Goal: Information Seeking & Learning: Learn about a topic

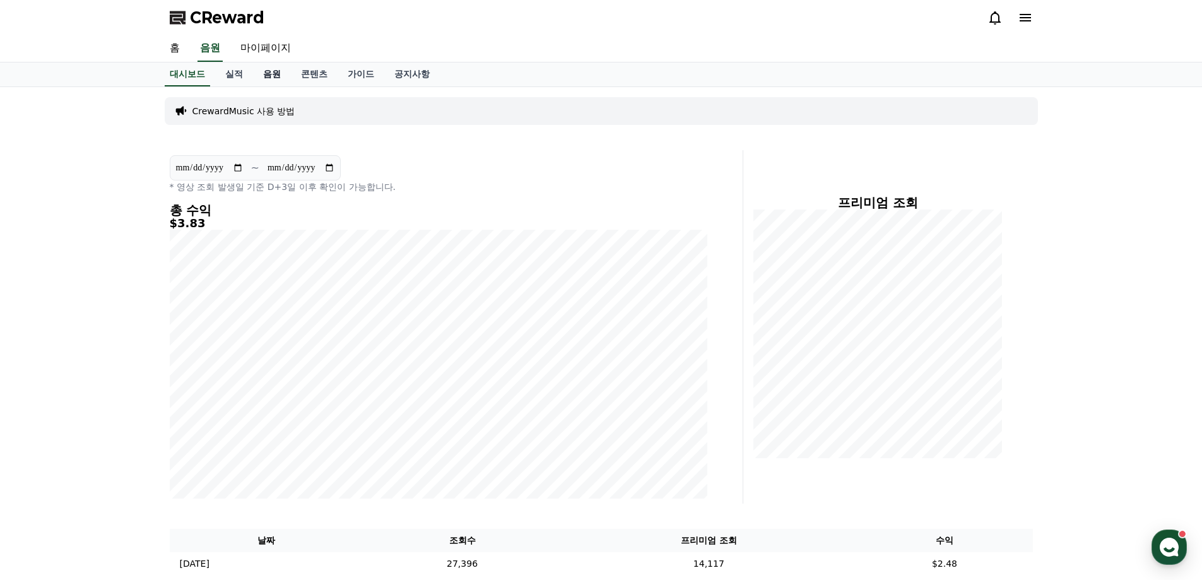
drag, startPoint x: 0, startPoint y: 0, endPoint x: 267, endPoint y: 79, distance: 278.9
click at [267, 79] on link "음원" at bounding box center [272, 74] width 38 height 24
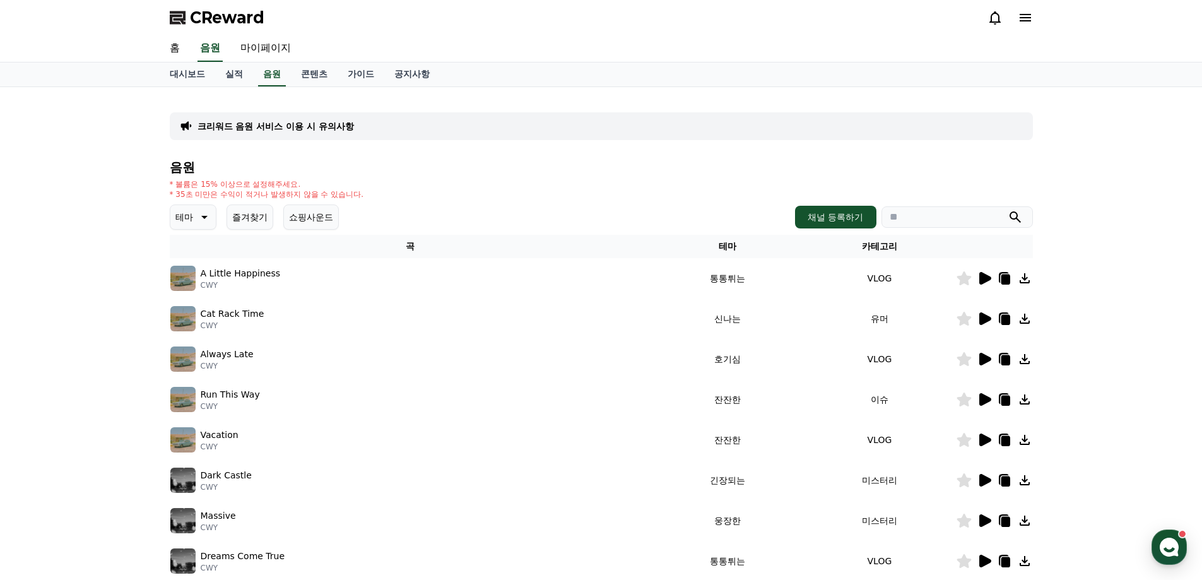
click at [982, 315] on icon at bounding box center [985, 318] width 12 height 13
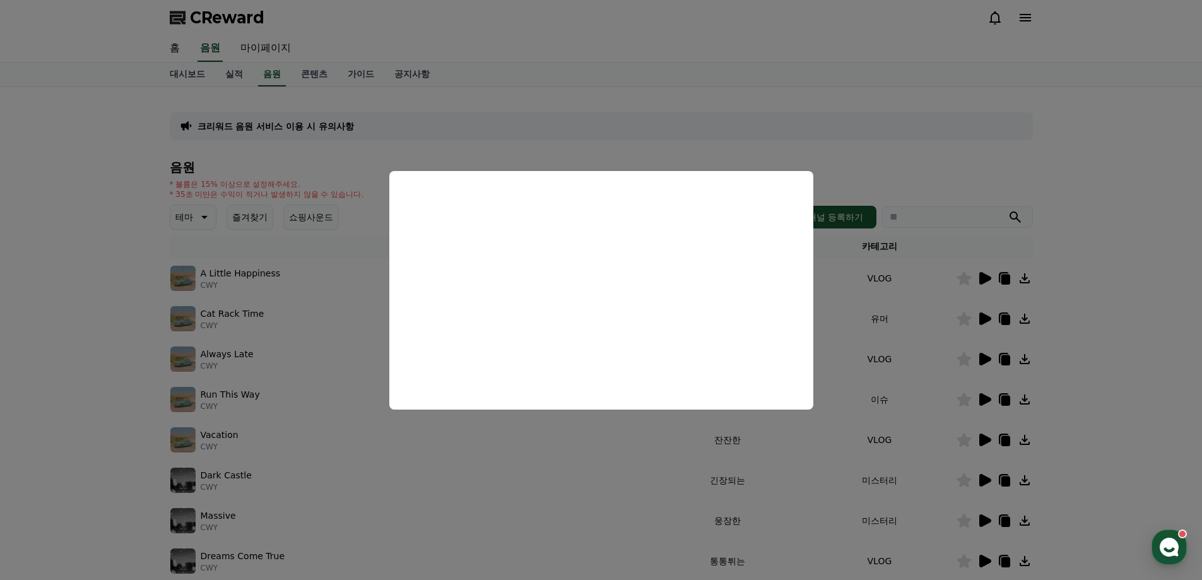
drag, startPoint x: 1110, startPoint y: 392, endPoint x: 1103, endPoint y: 391, distance: 7.2
click at [1105, 391] on button "close modal" at bounding box center [601, 290] width 1202 height 580
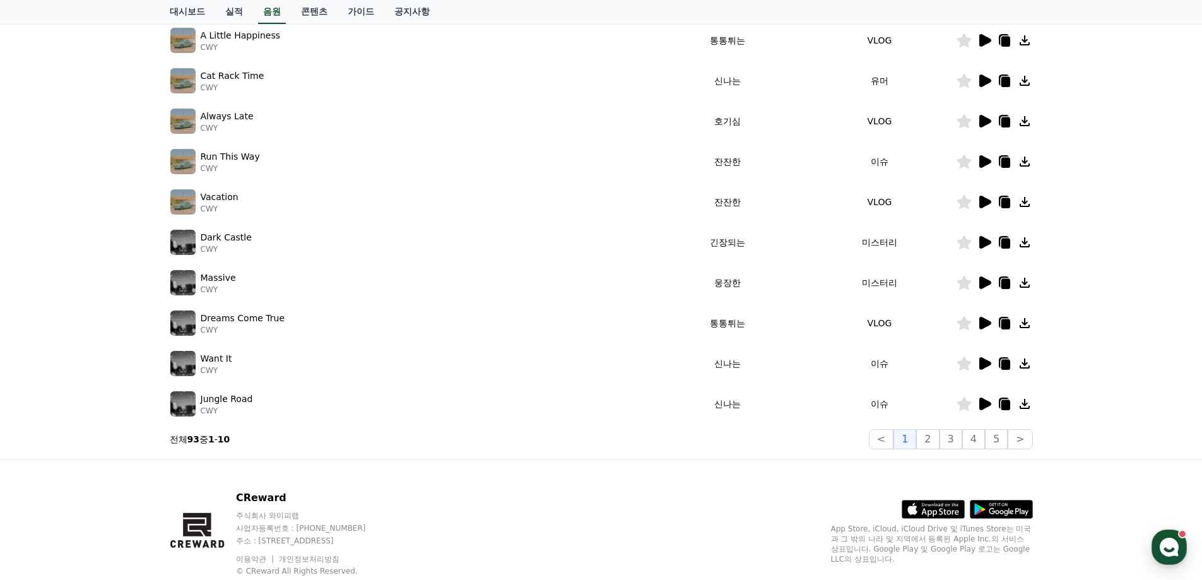
scroll to position [252, 0]
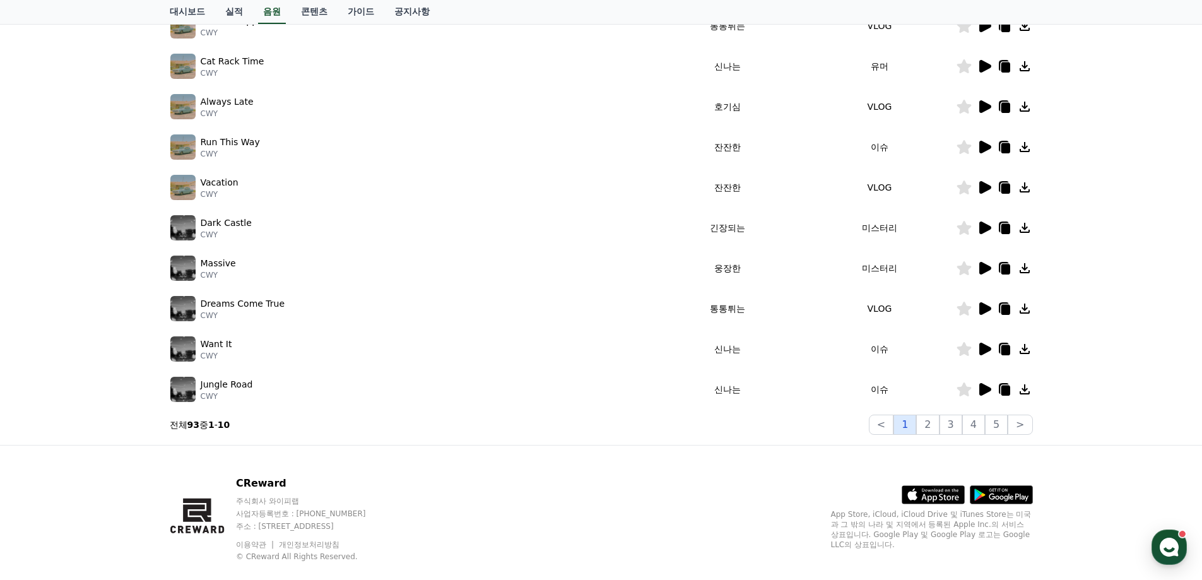
click at [909, 417] on button "1" at bounding box center [904, 424] width 23 height 20
click at [939, 418] on button "2" at bounding box center [927, 424] width 23 height 20
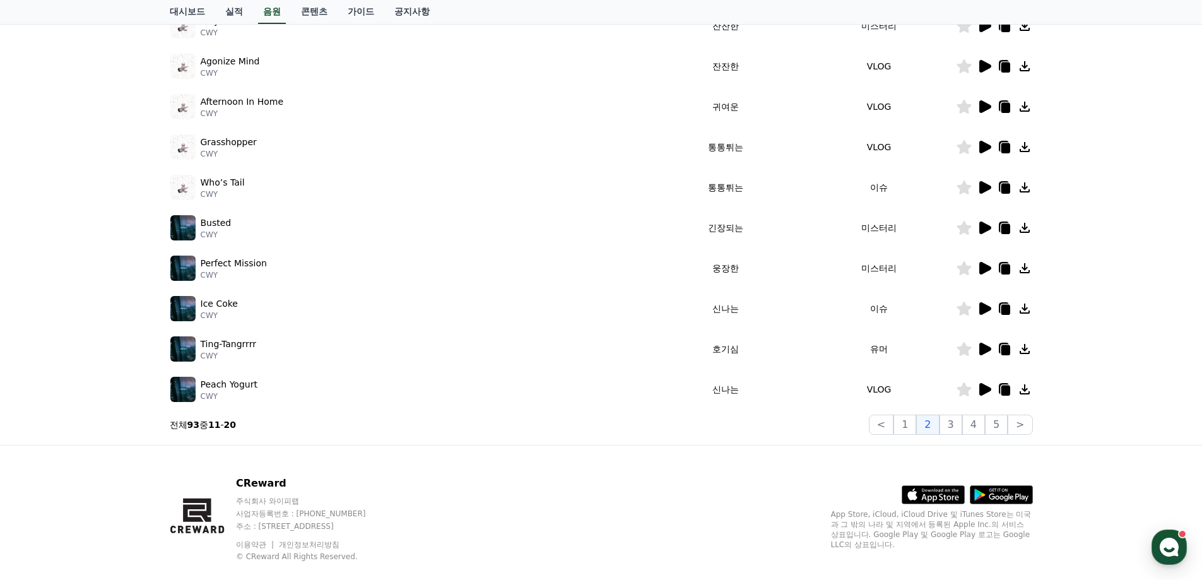
click at [987, 346] on icon at bounding box center [984, 348] width 15 height 15
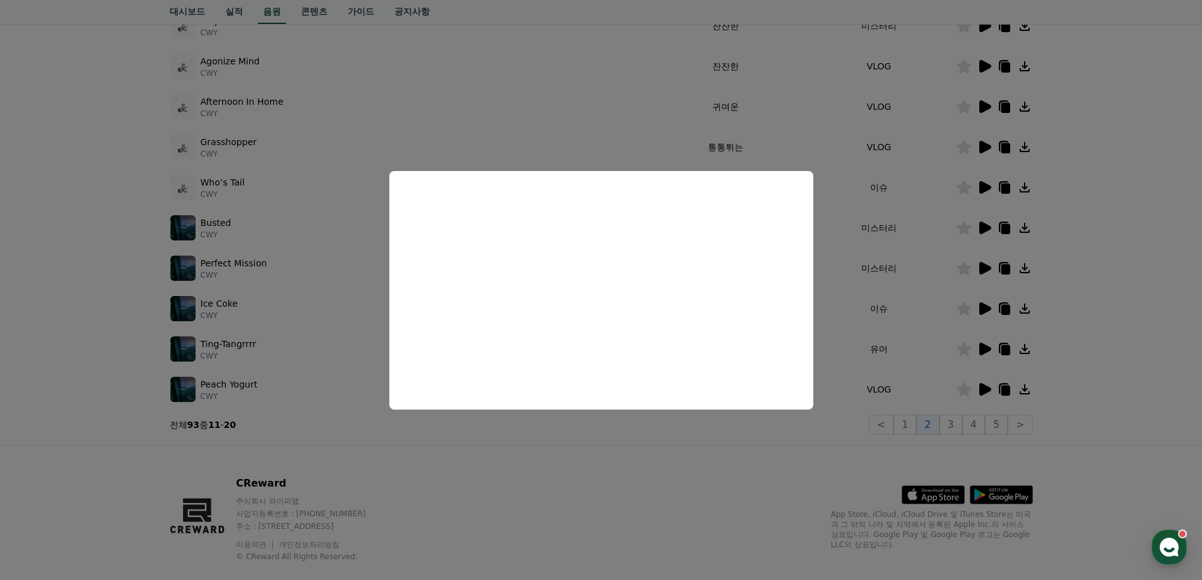
click at [1136, 445] on button "close modal" at bounding box center [601, 290] width 1202 height 580
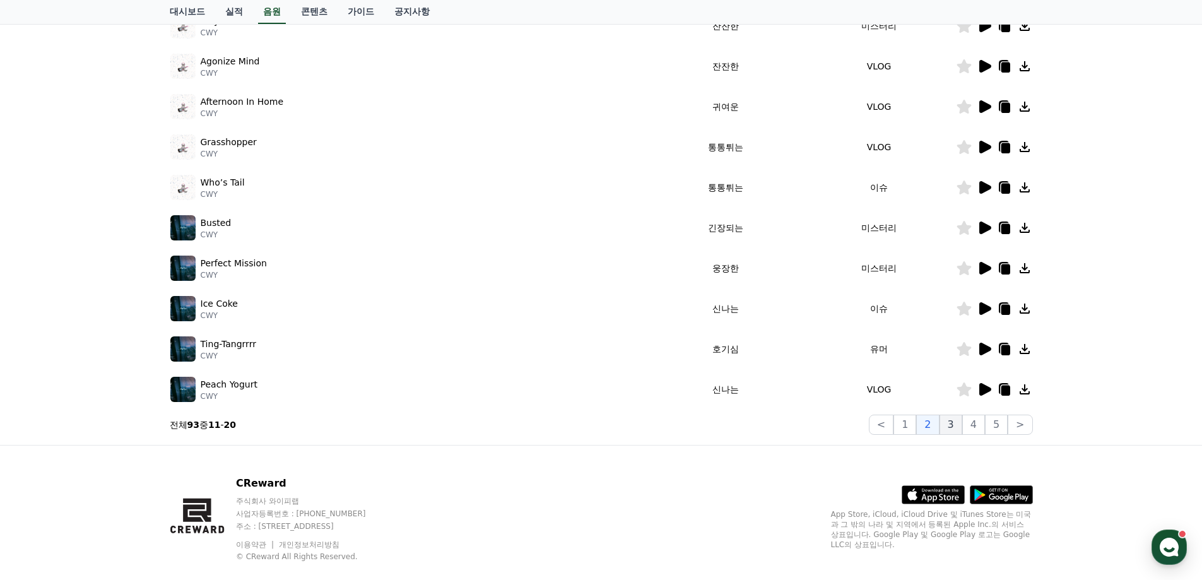
click at [950, 429] on button "3" at bounding box center [950, 424] width 23 height 20
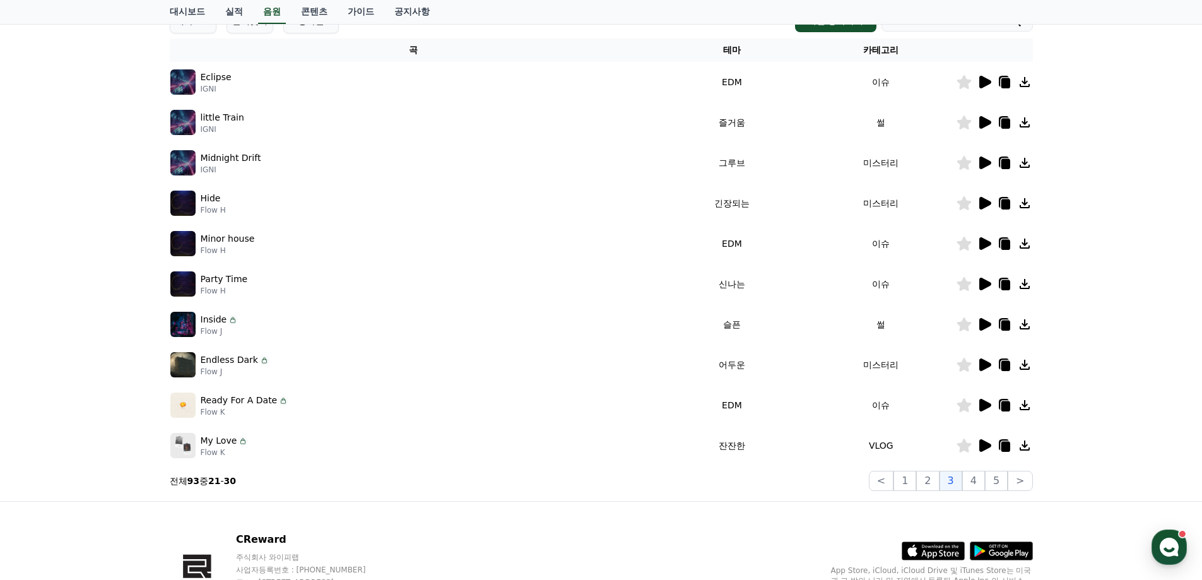
scroll to position [189, 0]
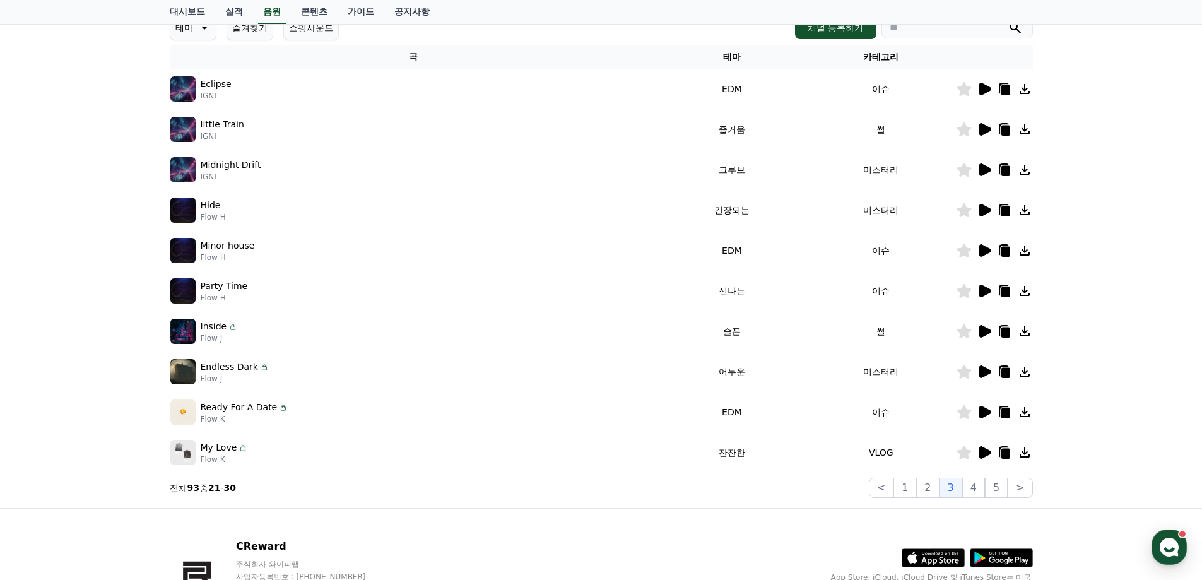
click at [985, 416] on icon at bounding box center [984, 411] width 15 height 15
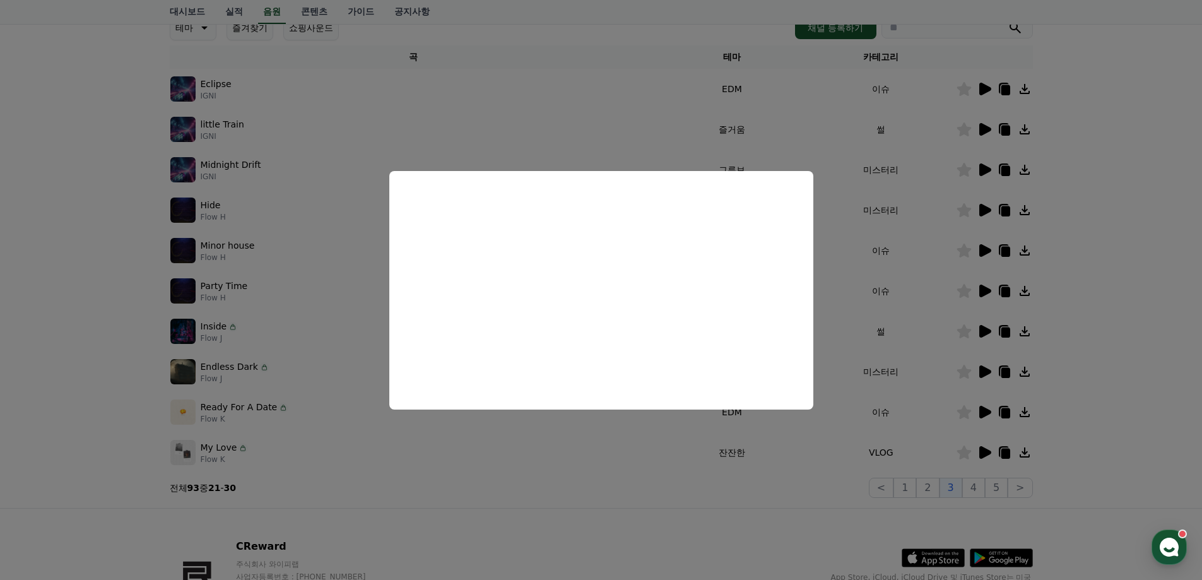
click at [1071, 428] on button "close modal" at bounding box center [601, 290] width 1202 height 580
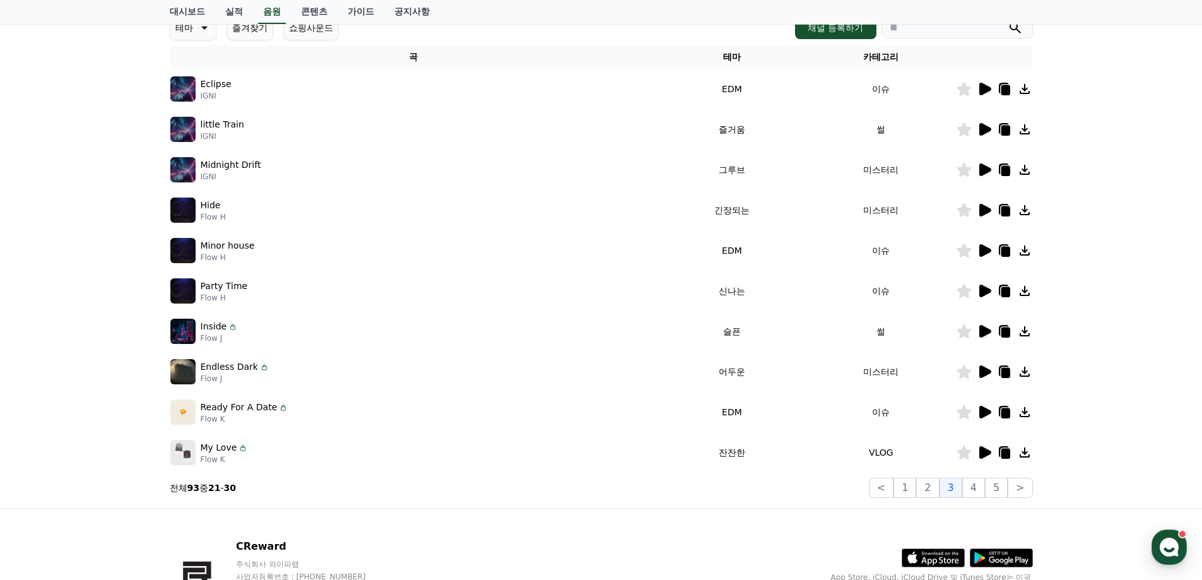
click at [984, 335] on icon at bounding box center [985, 331] width 12 height 13
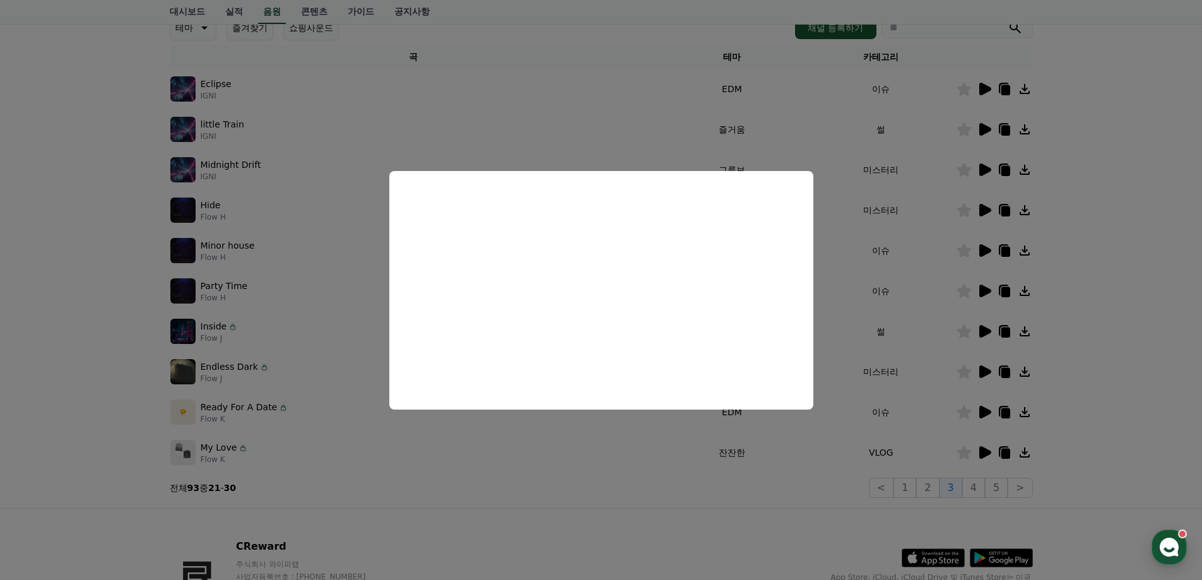
click at [1054, 372] on button "close modal" at bounding box center [601, 290] width 1202 height 580
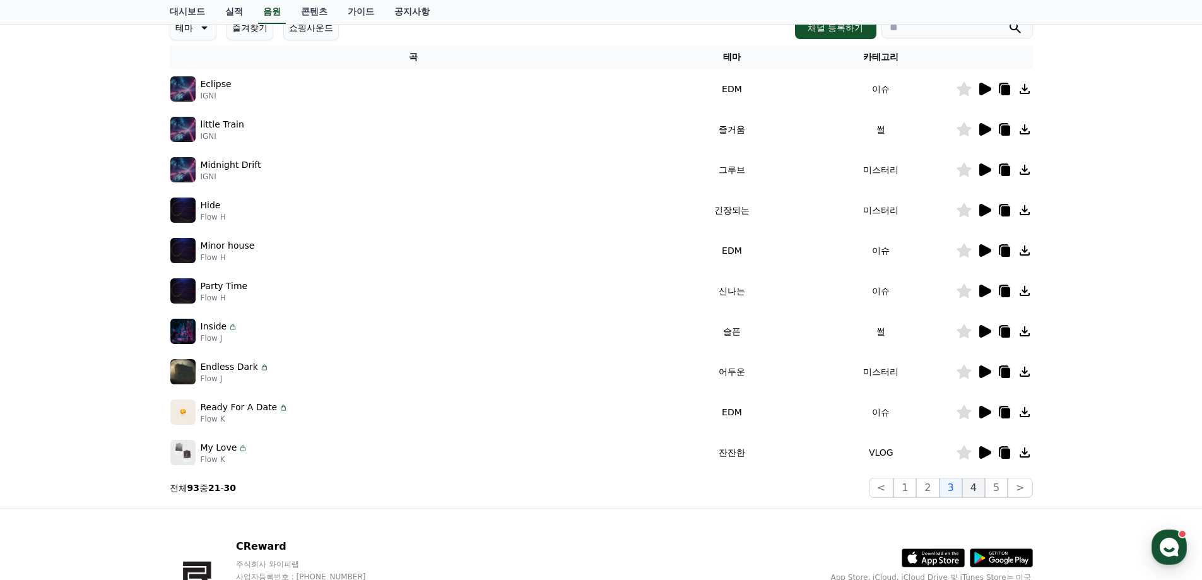
click at [965, 488] on button "4" at bounding box center [973, 488] width 23 height 20
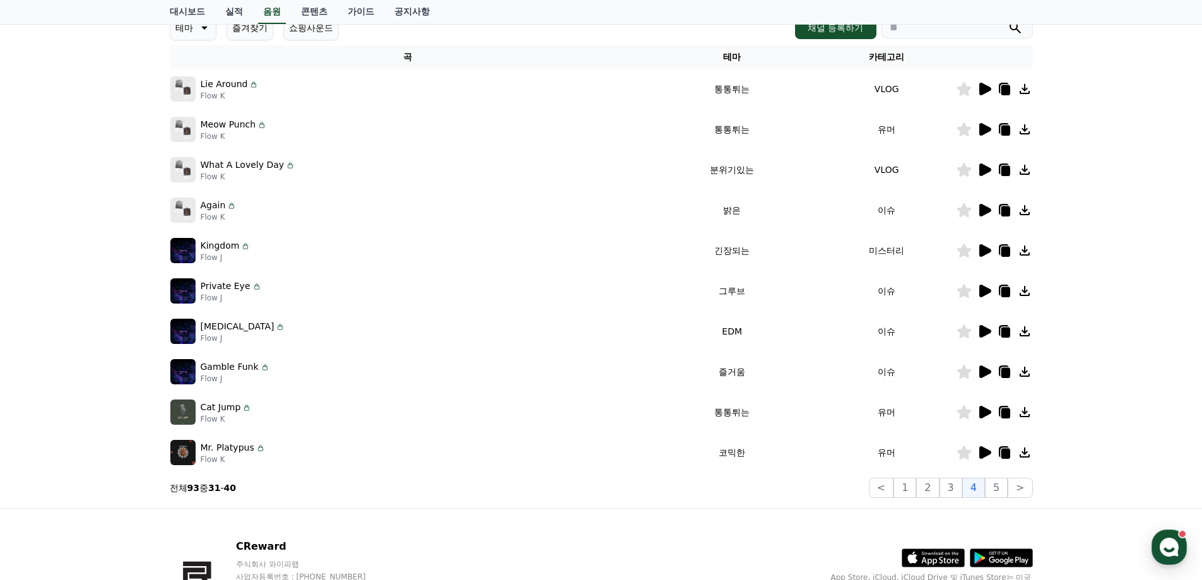
click at [986, 411] on icon at bounding box center [985, 412] width 12 height 13
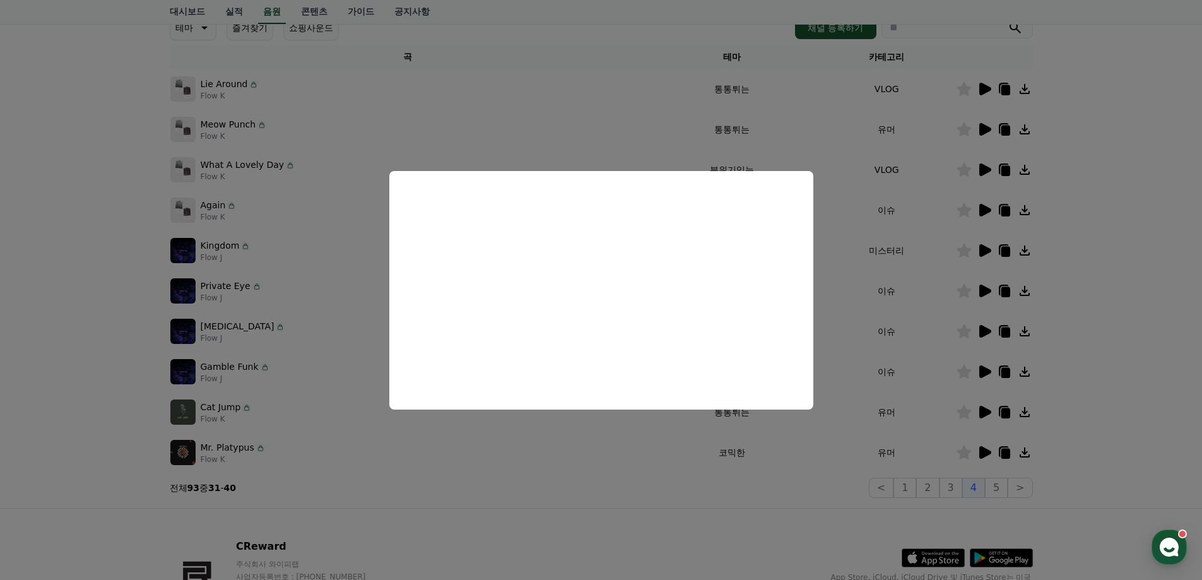
click at [1117, 370] on button "close modal" at bounding box center [601, 290] width 1202 height 580
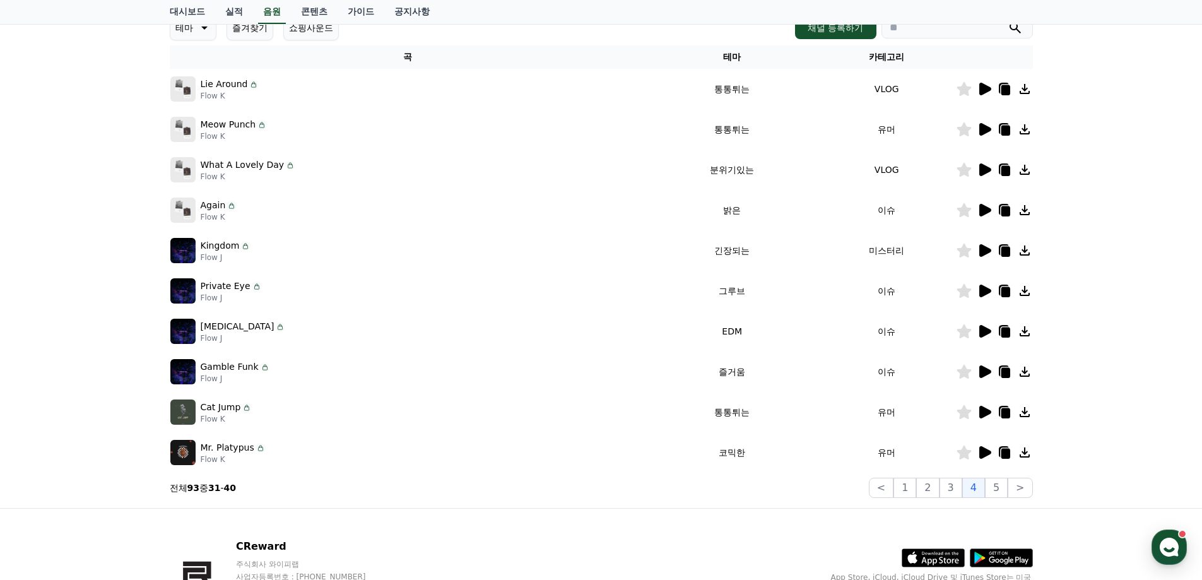
click at [983, 452] on icon at bounding box center [985, 452] width 12 height 13
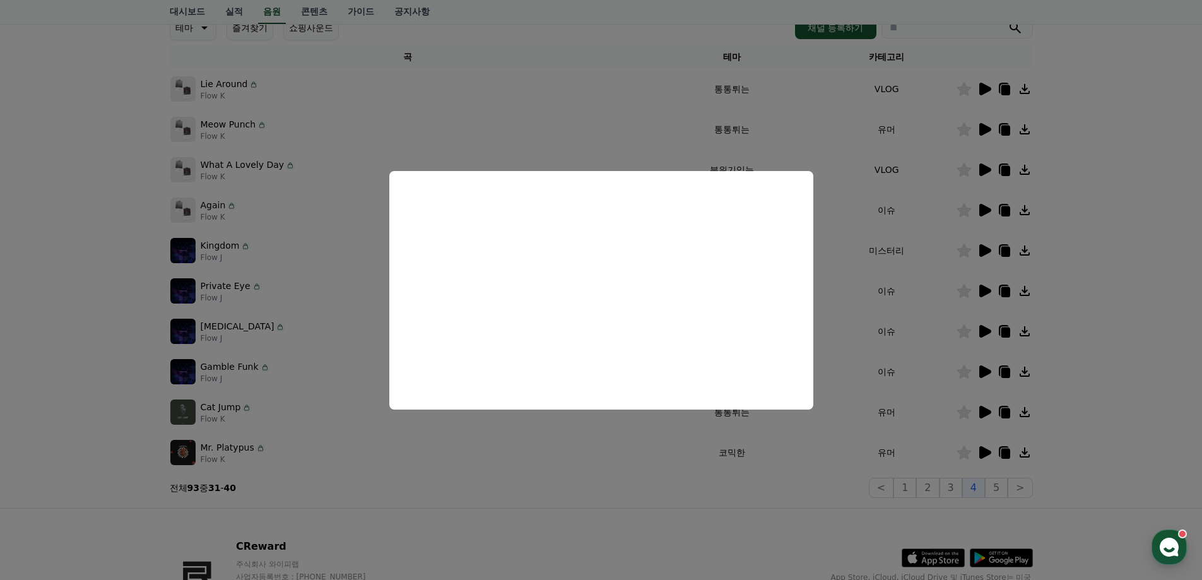
click at [1108, 396] on button "close modal" at bounding box center [601, 290] width 1202 height 580
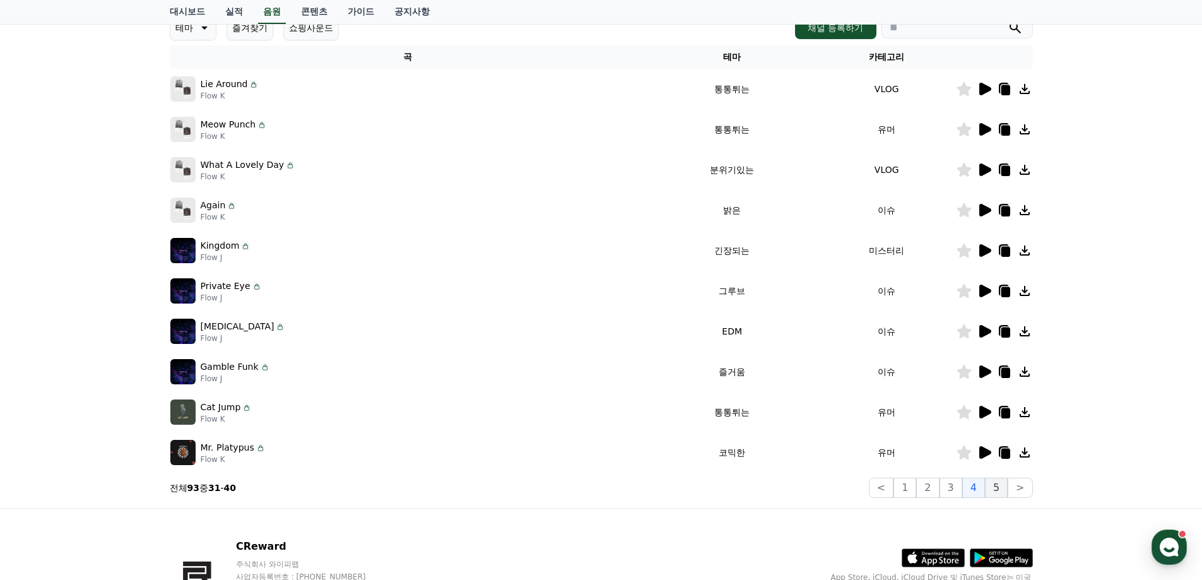
click at [987, 486] on button "5" at bounding box center [996, 488] width 23 height 20
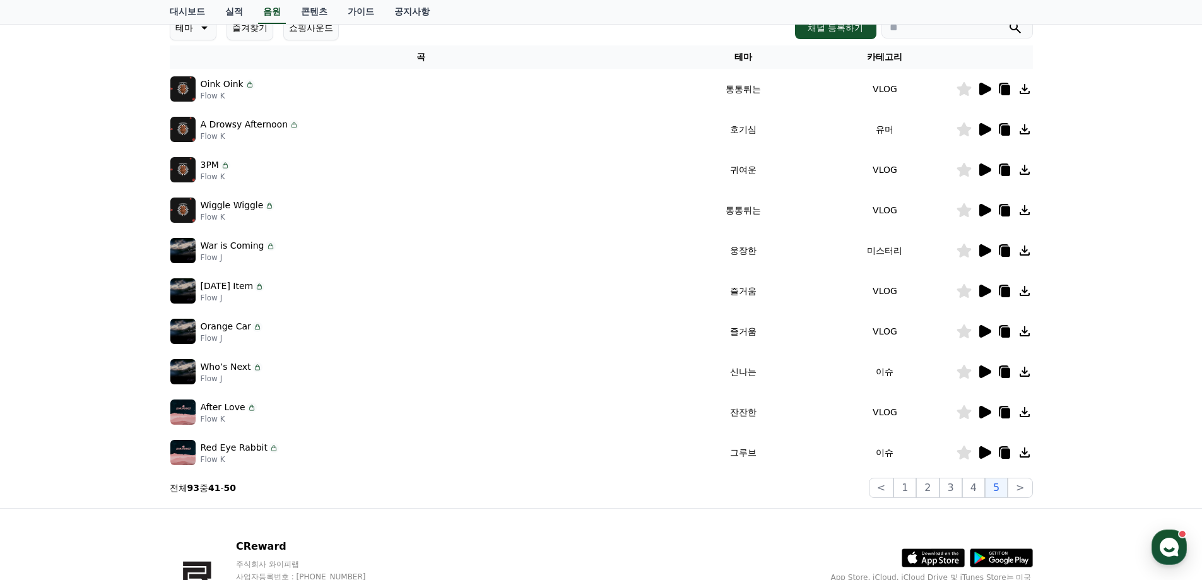
click at [984, 452] on icon at bounding box center [985, 452] width 12 height 13
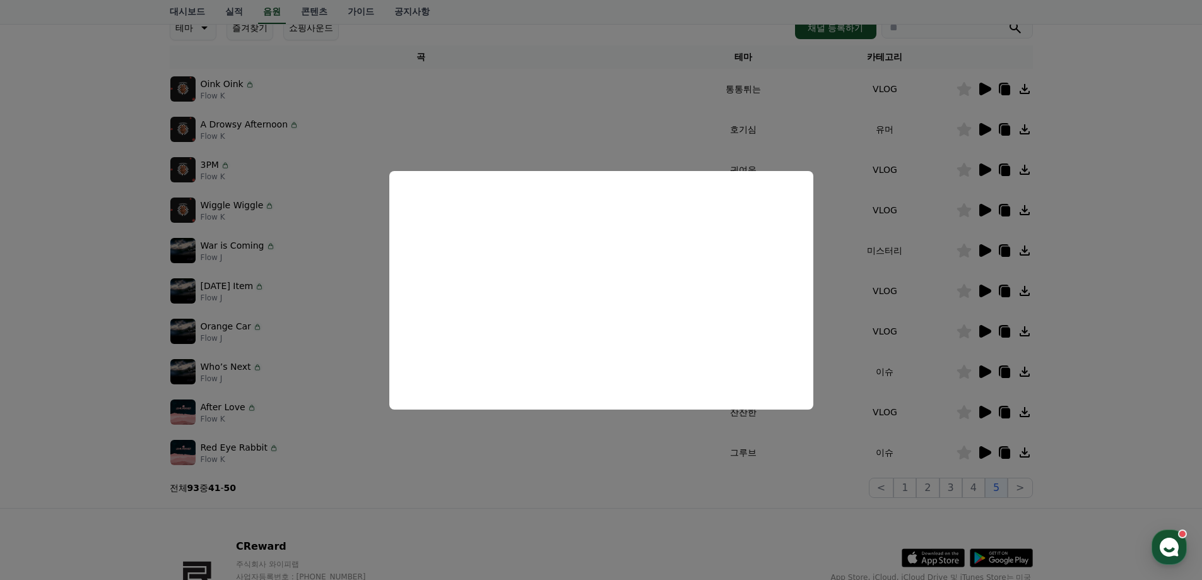
click at [1143, 270] on button "close modal" at bounding box center [601, 290] width 1202 height 580
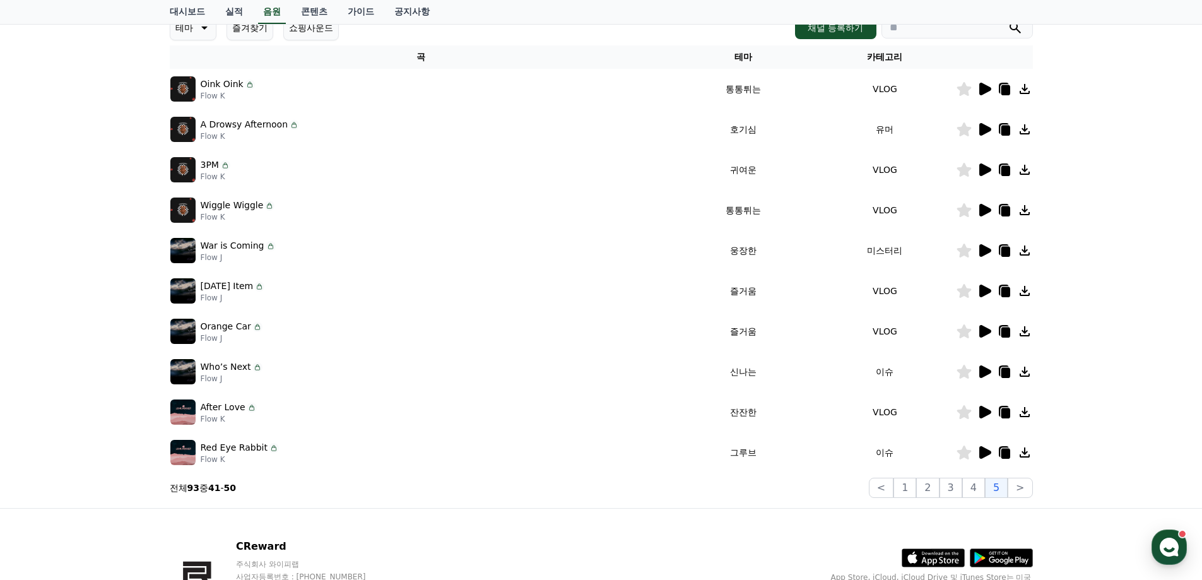
click at [977, 128] on icon at bounding box center [984, 129] width 15 height 15
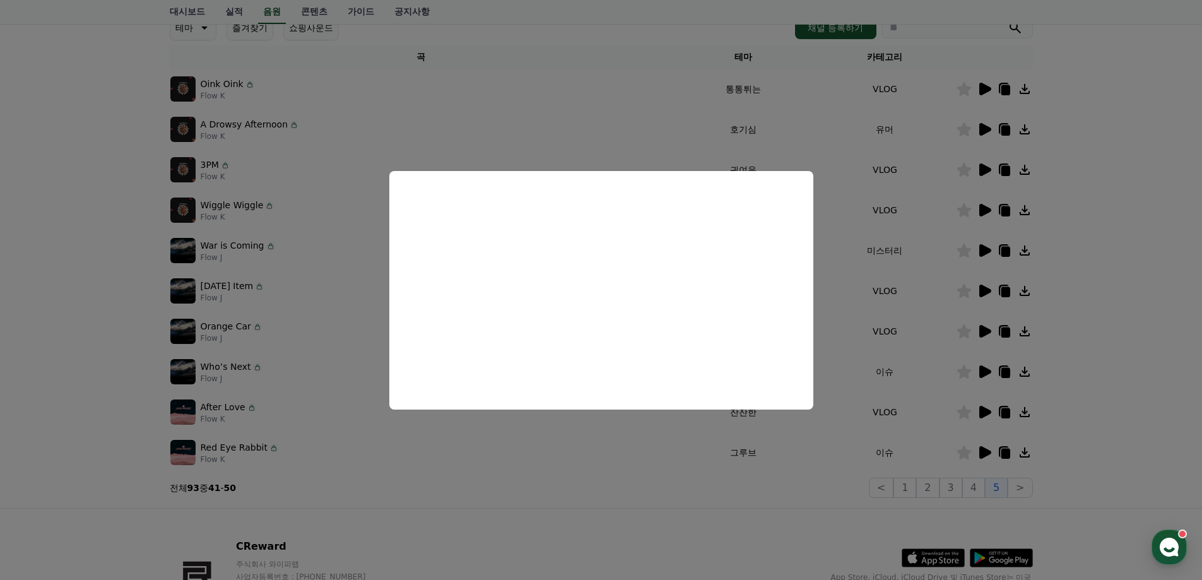
click at [1076, 361] on button "close modal" at bounding box center [601, 290] width 1202 height 580
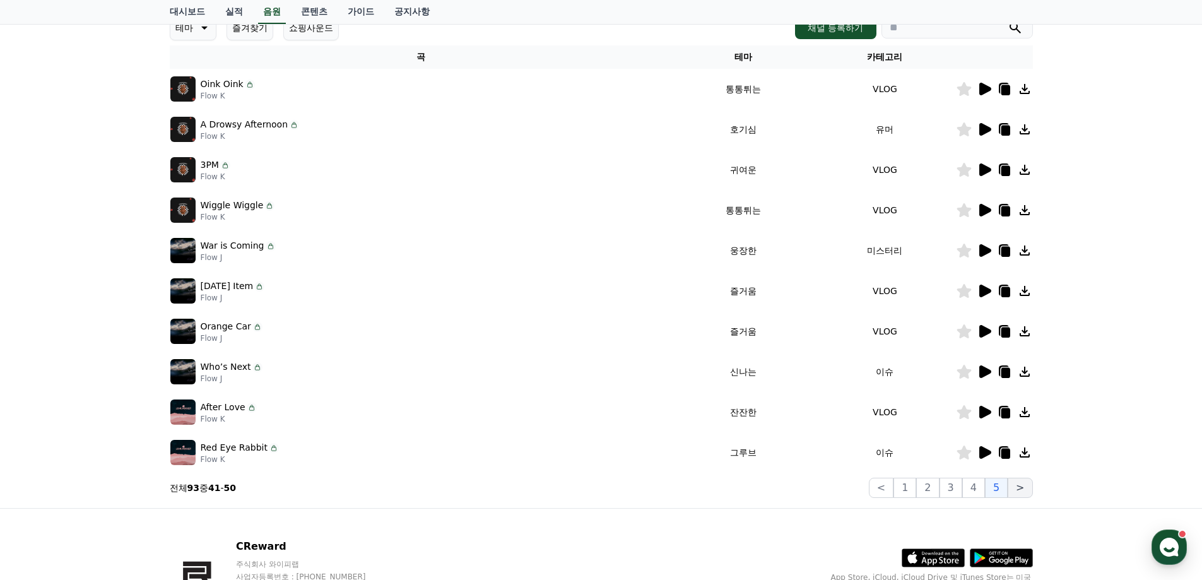
click at [1012, 491] on button ">" at bounding box center [1020, 488] width 25 height 20
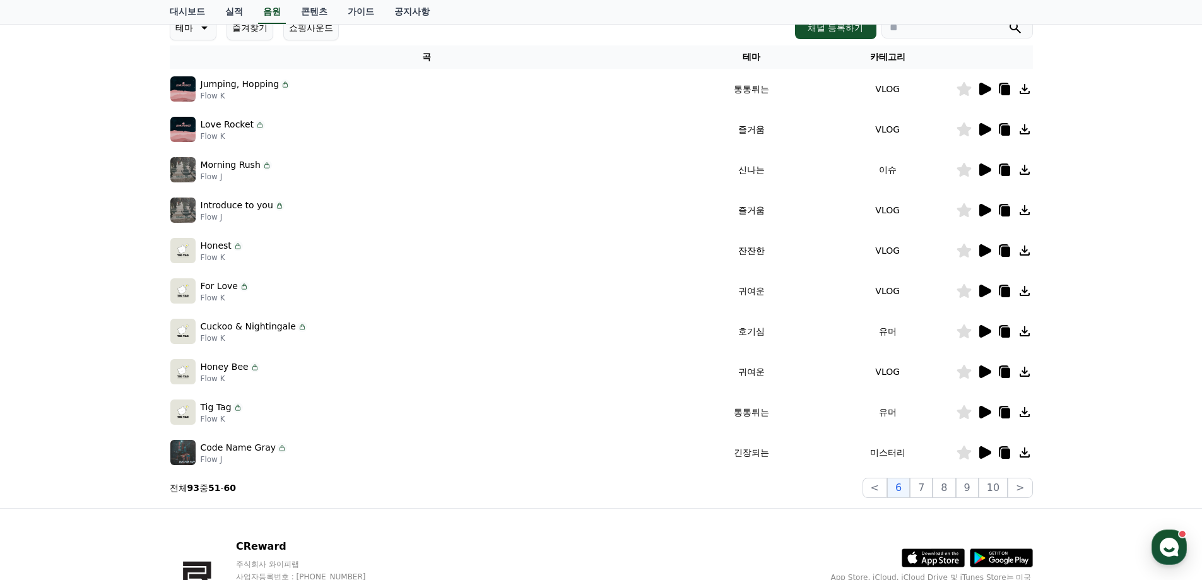
click at [982, 416] on icon at bounding box center [985, 412] width 12 height 13
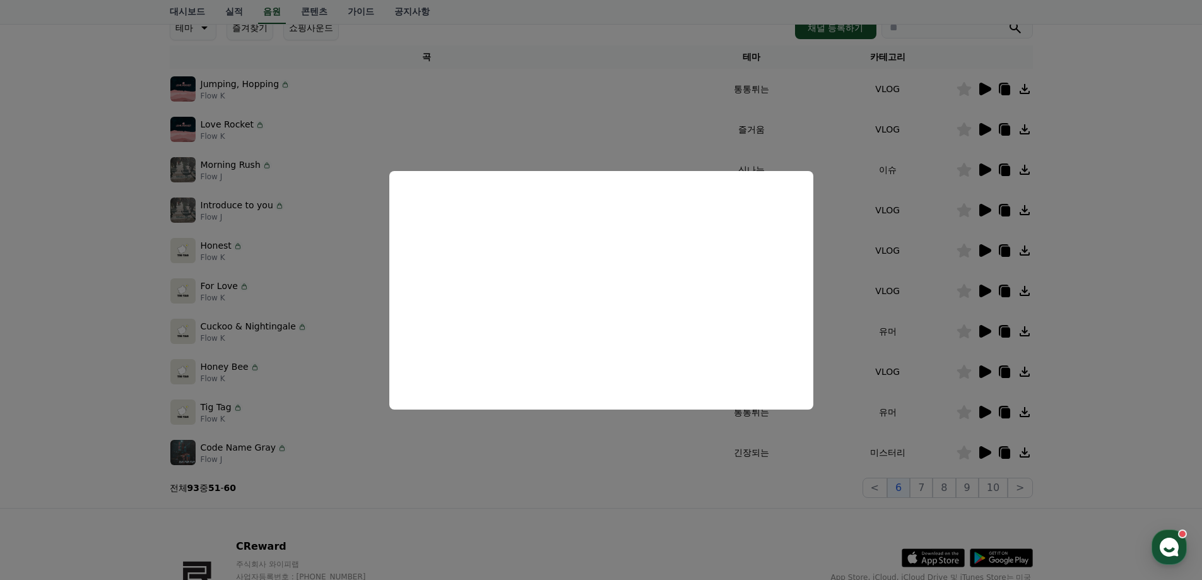
click at [1130, 353] on button "close modal" at bounding box center [601, 290] width 1202 height 580
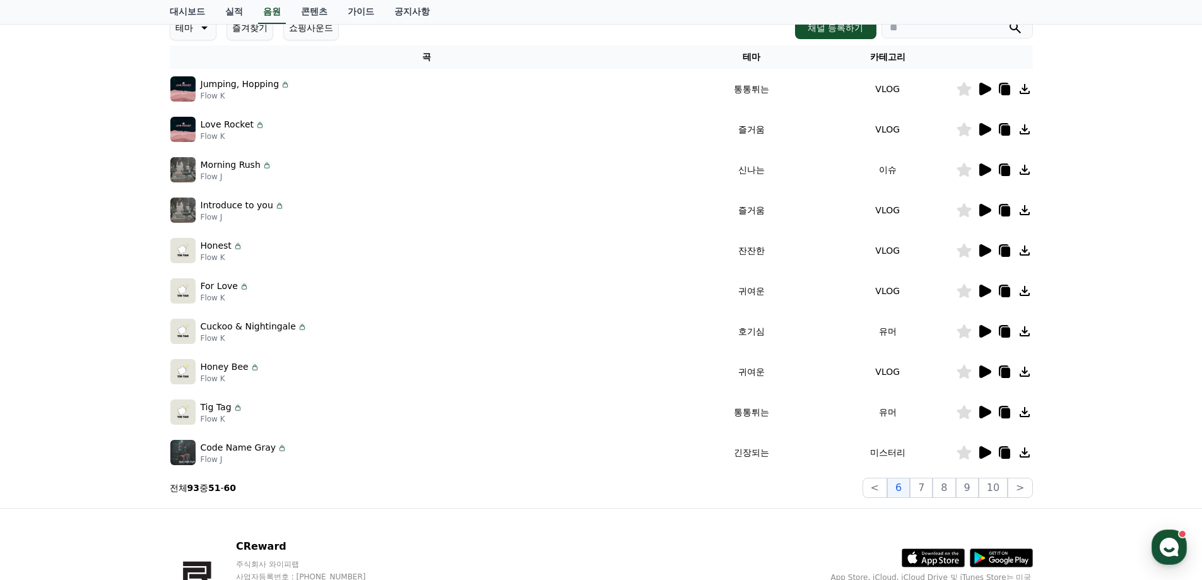
click at [985, 327] on icon at bounding box center [984, 331] width 15 height 15
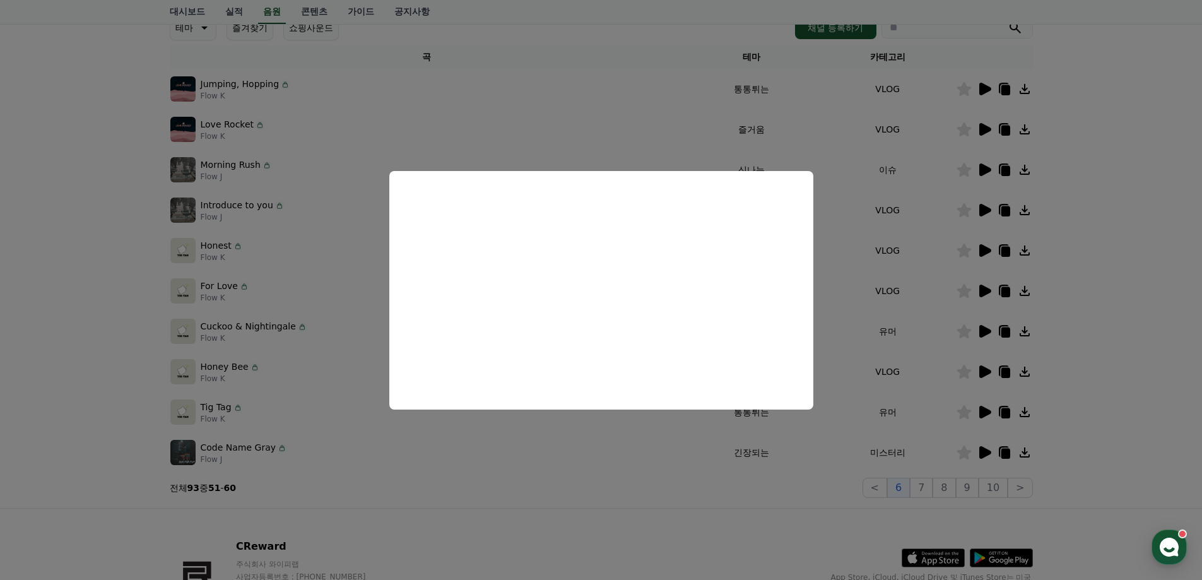
click at [1108, 283] on button "close modal" at bounding box center [601, 290] width 1202 height 580
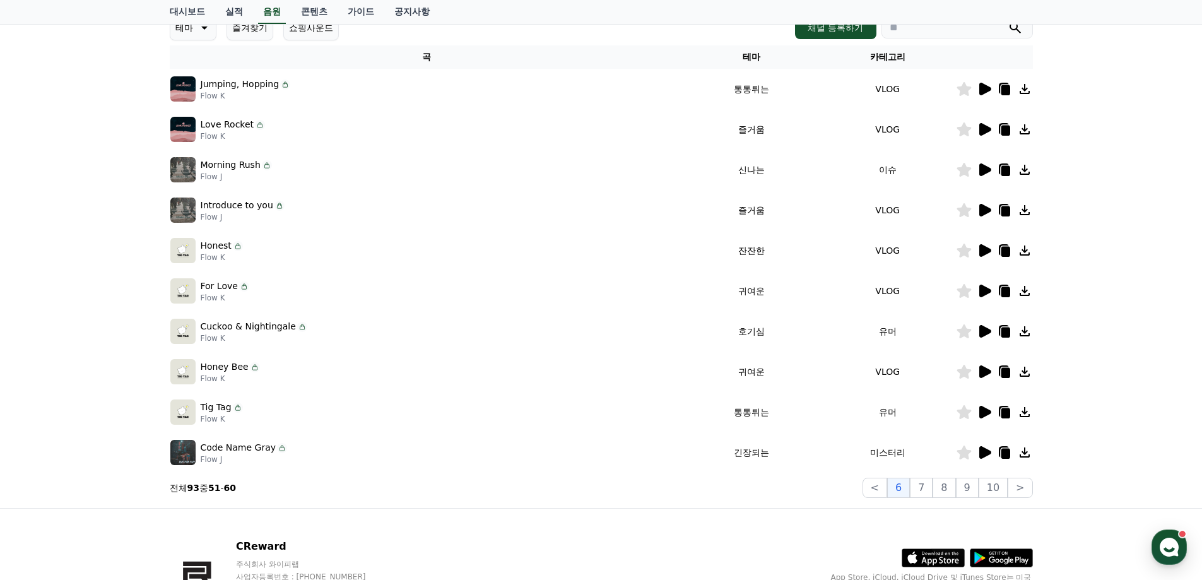
click at [982, 167] on icon at bounding box center [985, 169] width 12 height 13
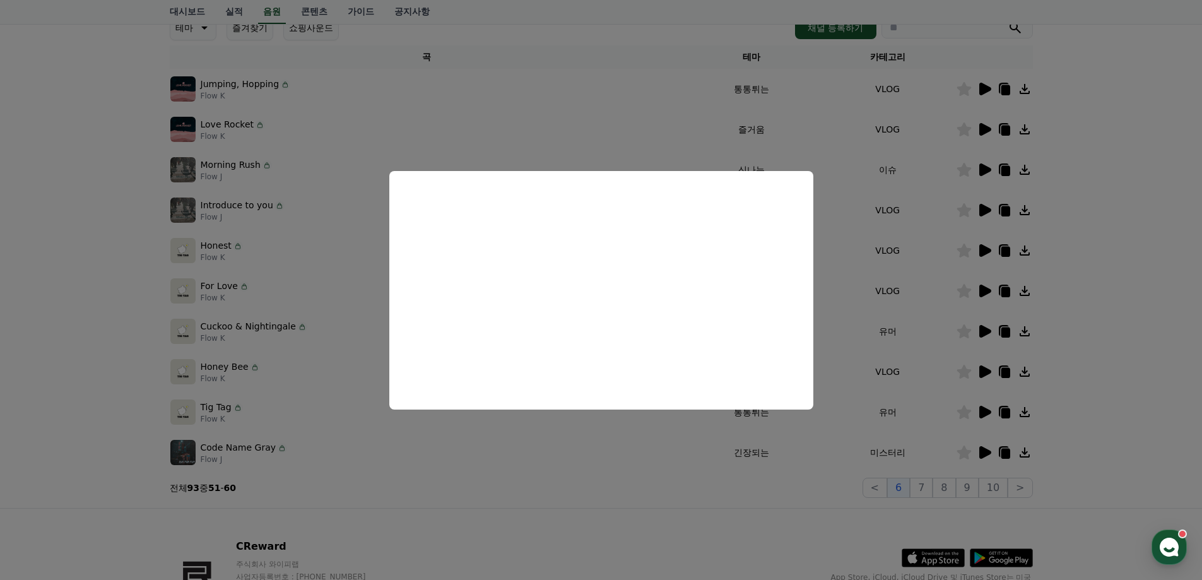
click at [1092, 350] on button "close modal" at bounding box center [601, 290] width 1202 height 580
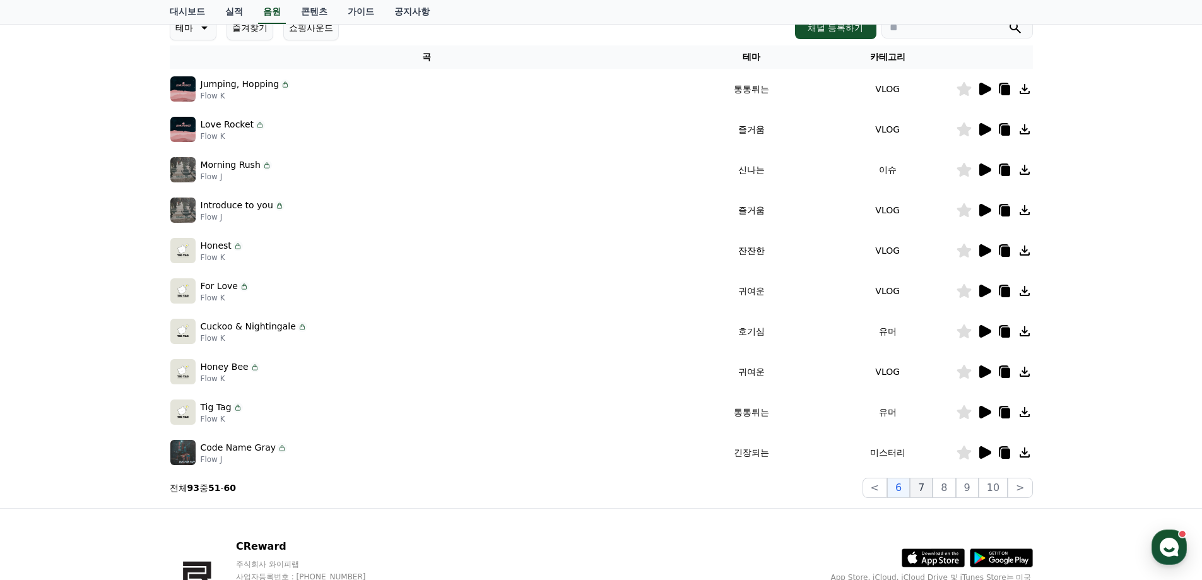
click at [922, 485] on button "7" at bounding box center [921, 488] width 23 height 20
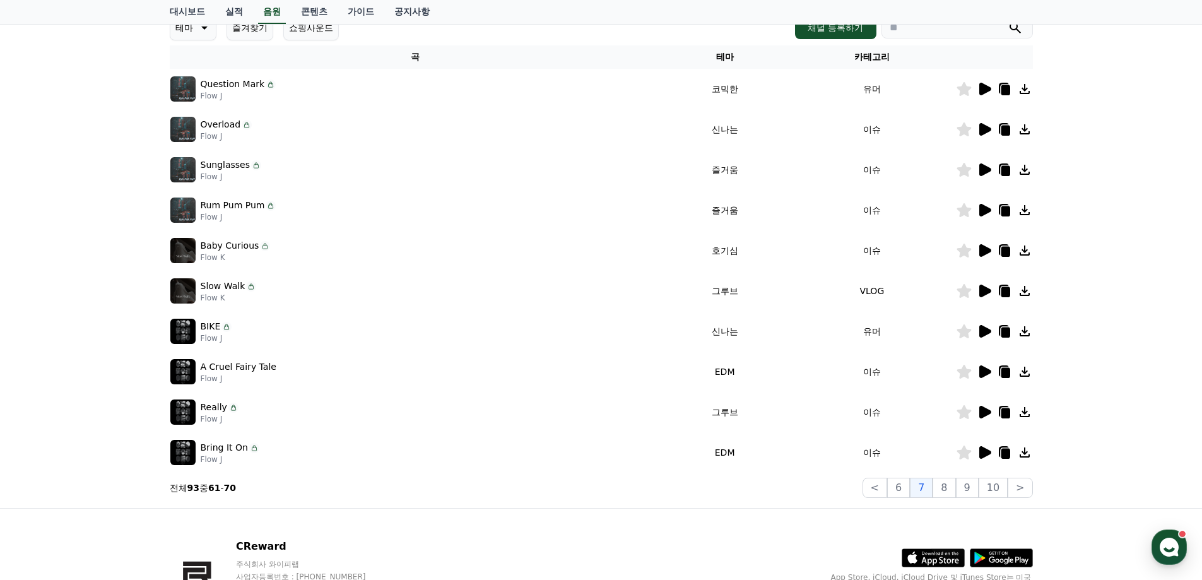
click at [982, 122] on icon at bounding box center [984, 129] width 15 height 15
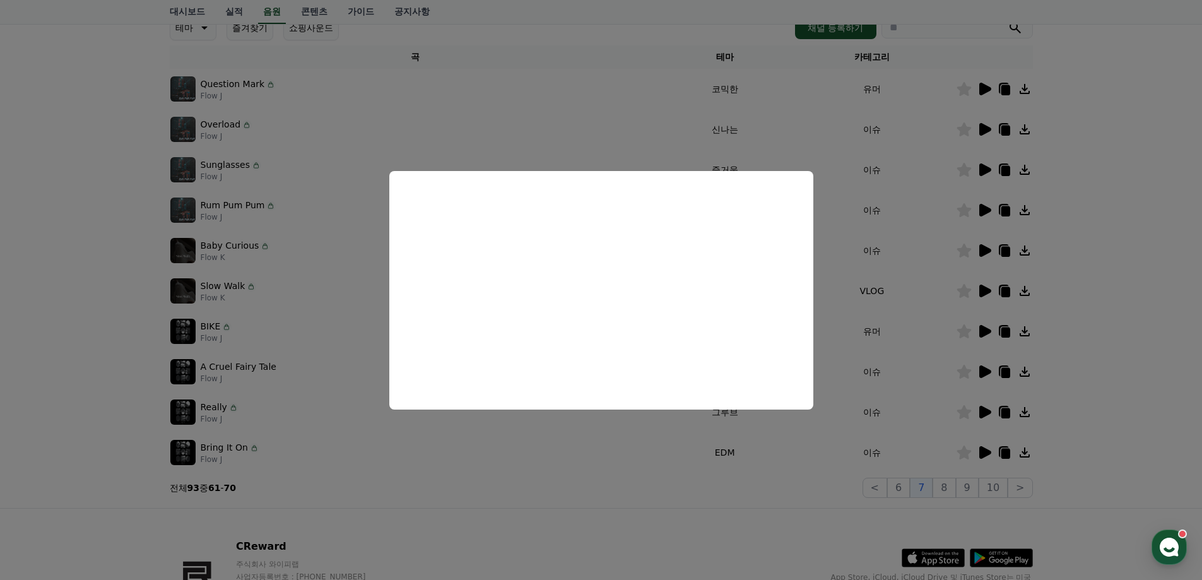
drag, startPoint x: 1150, startPoint y: 285, endPoint x: 1065, endPoint y: 212, distance: 112.3
click at [1148, 285] on button "close modal" at bounding box center [601, 290] width 1202 height 580
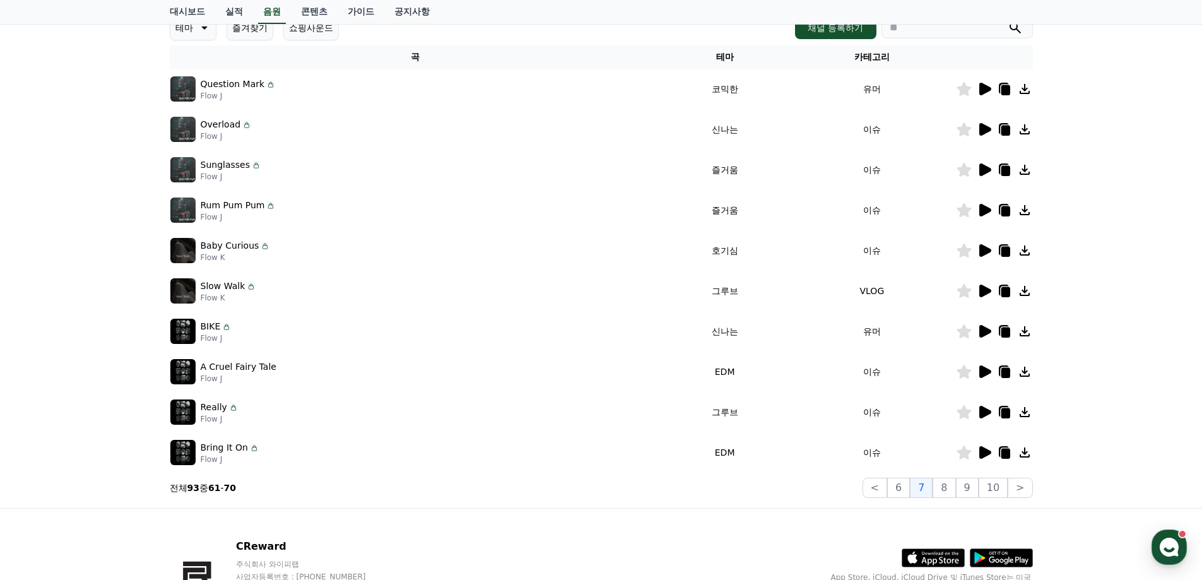
click at [985, 163] on icon at bounding box center [984, 169] width 15 height 15
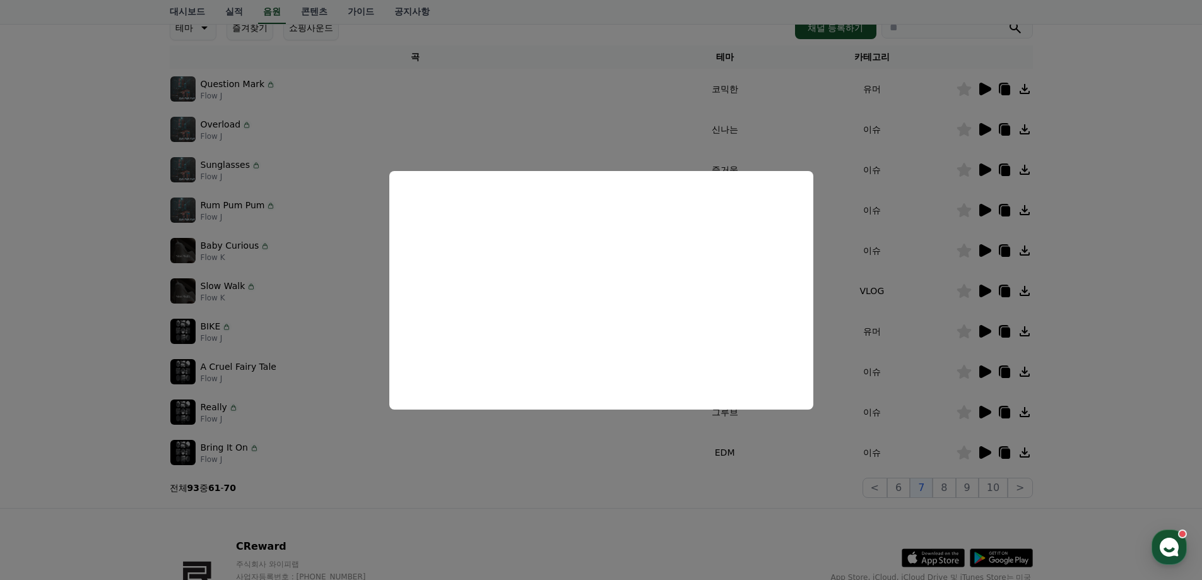
click at [1120, 262] on button "close modal" at bounding box center [601, 290] width 1202 height 580
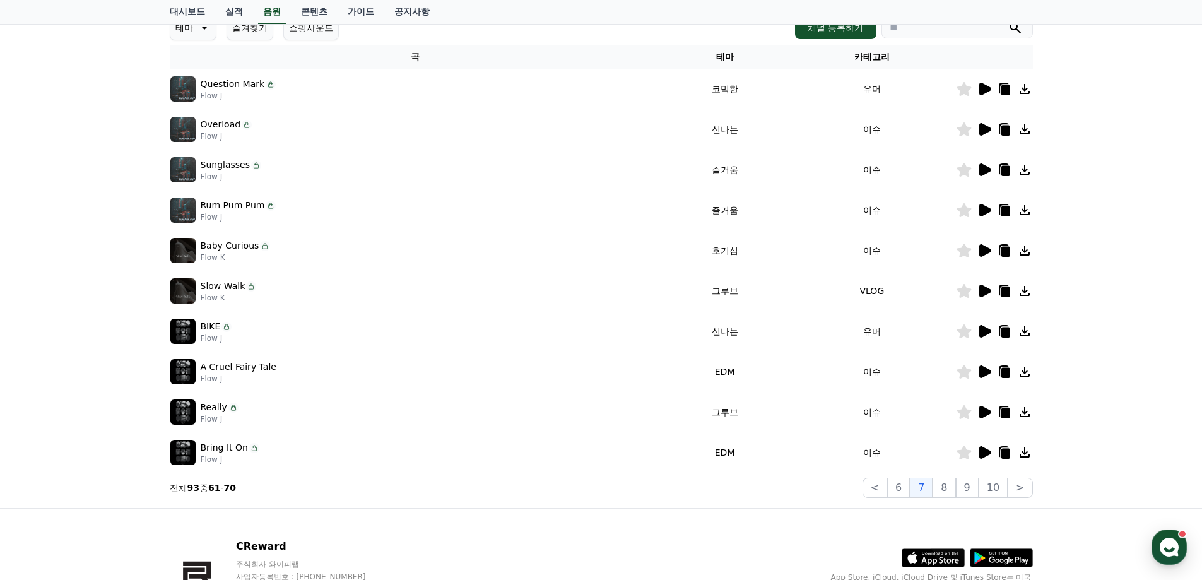
click at [986, 254] on icon at bounding box center [984, 250] width 15 height 15
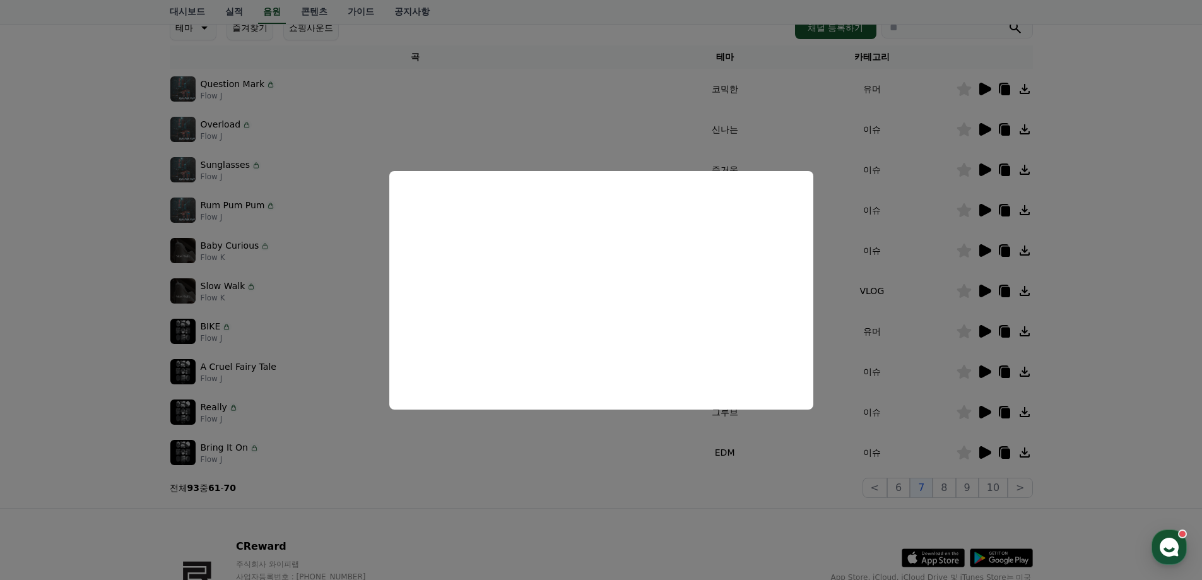
click at [1120, 319] on button "close modal" at bounding box center [601, 290] width 1202 height 580
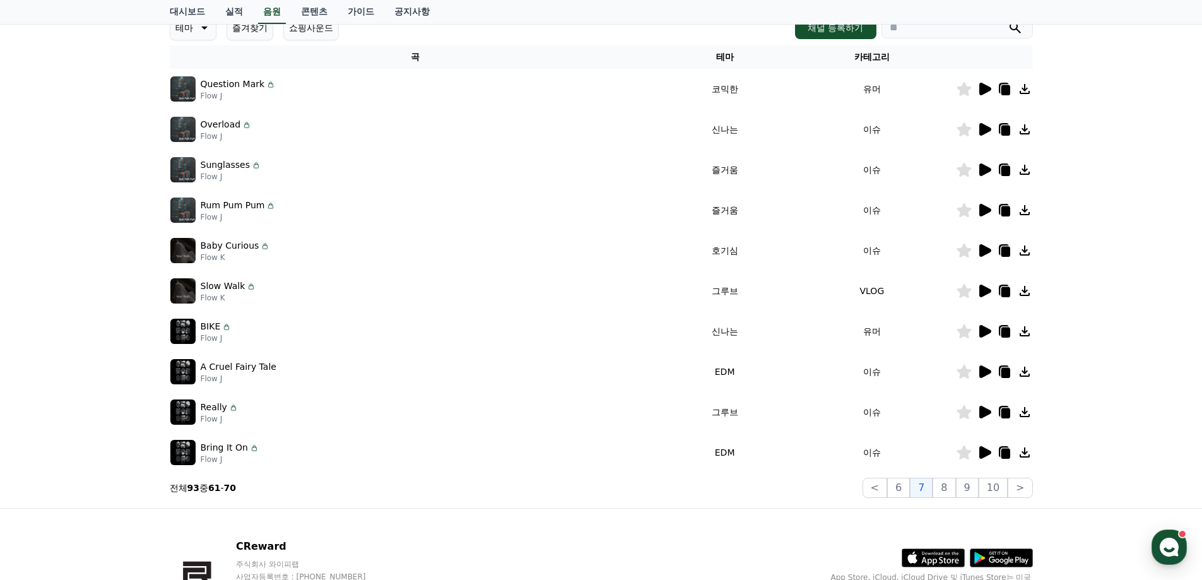
click at [984, 325] on icon at bounding box center [984, 331] width 15 height 15
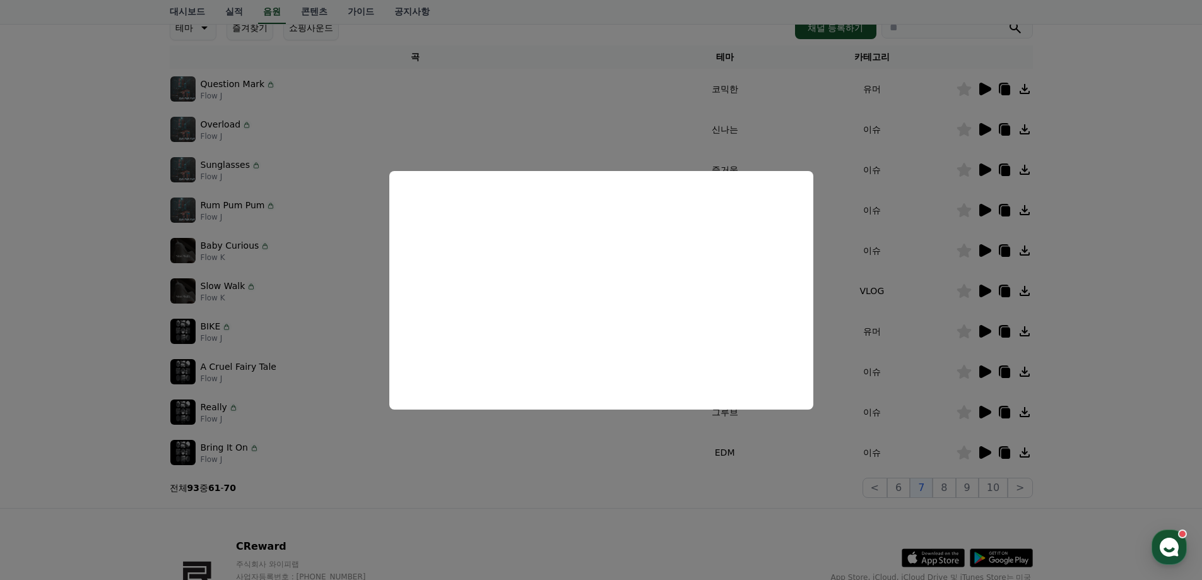
click at [1063, 399] on button "close modal" at bounding box center [601, 290] width 1202 height 580
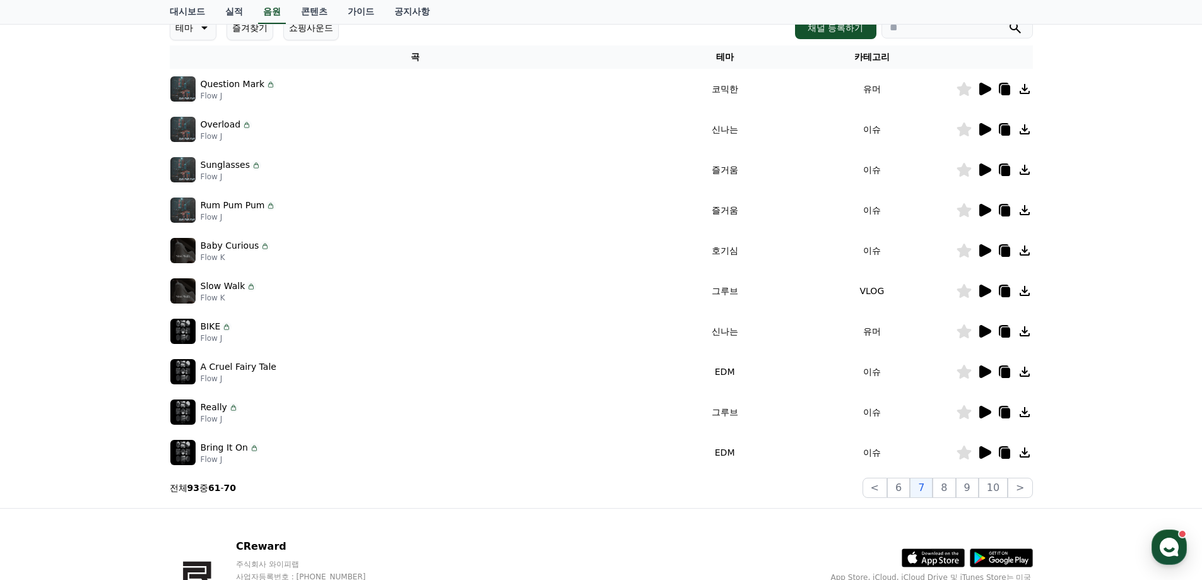
click at [987, 372] on icon at bounding box center [985, 371] width 12 height 13
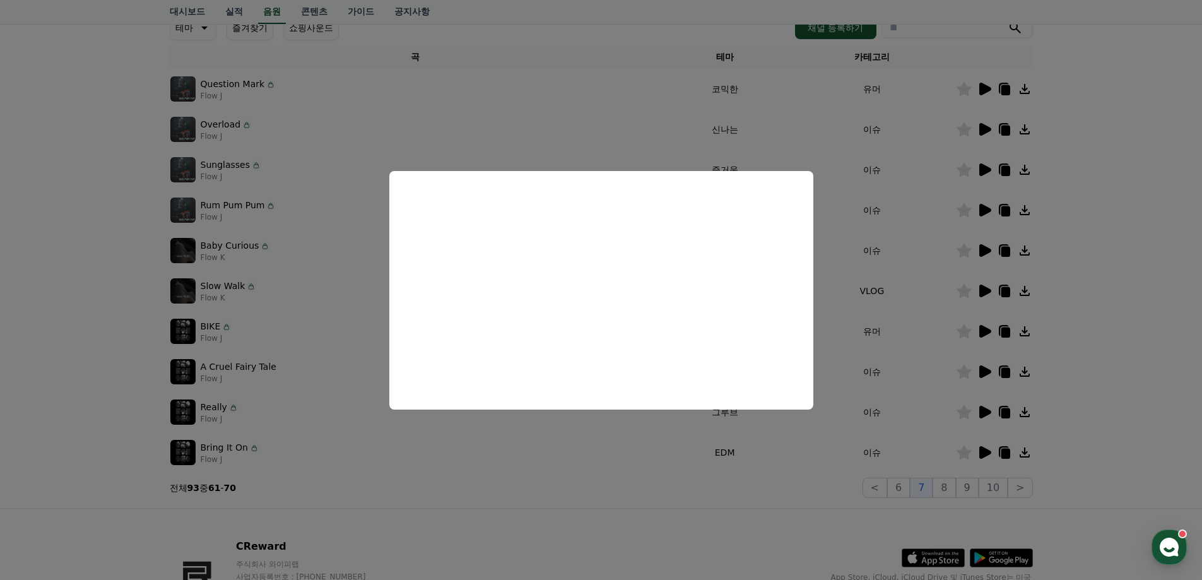
drag, startPoint x: 1076, startPoint y: 394, endPoint x: 1042, endPoint y: 396, distance: 34.1
click at [1075, 397] on button "close modal" at bounding box center [601, 290] width 1202 height 580
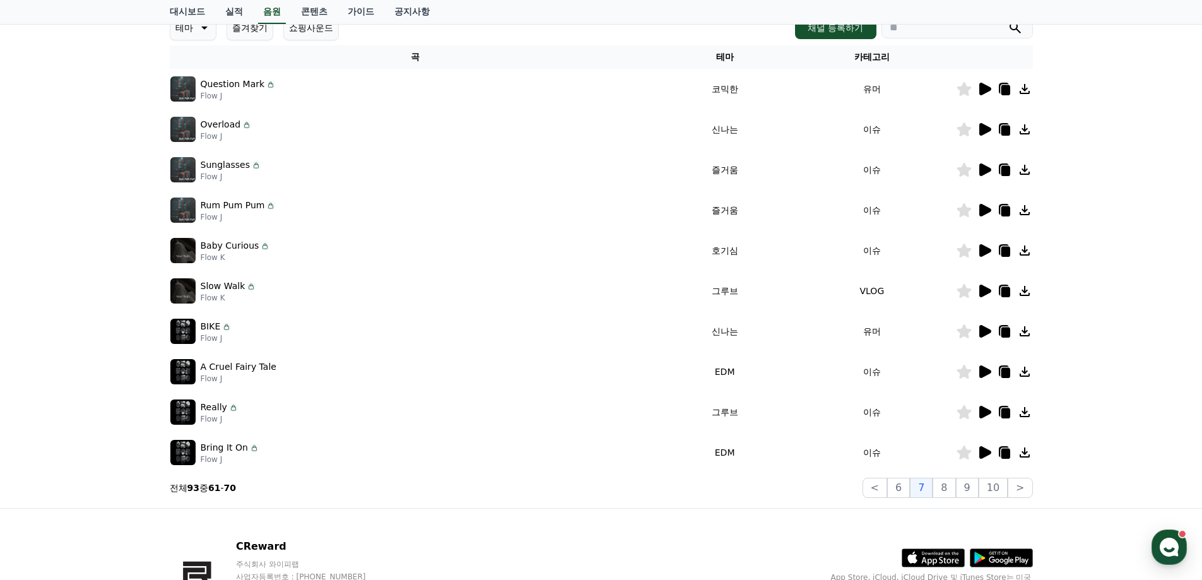
click at [989, 408] on icon at bounding box center [984, 411] width 15 height 15
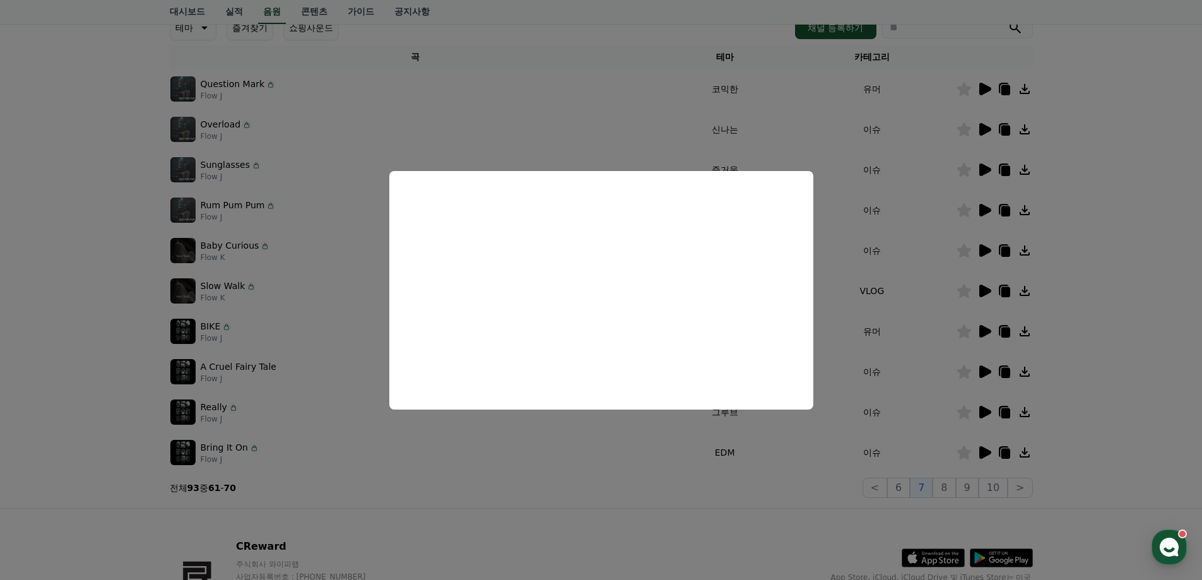
click at [1076, 368] on button "close modal" at bounding box center [601, 290] width 1202 height 580
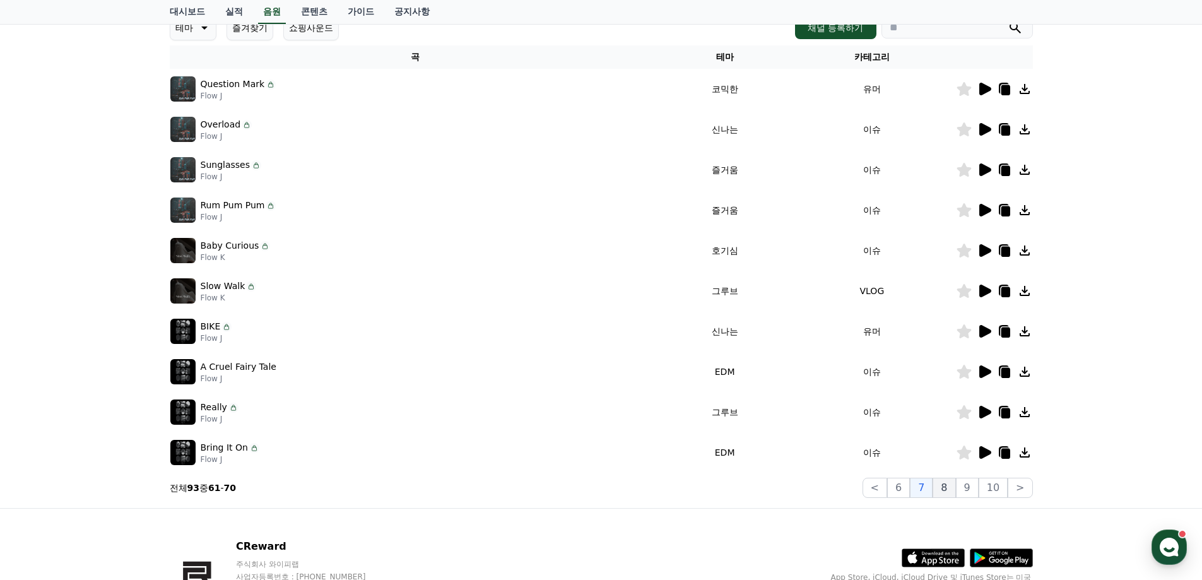
click at [951, 487] on button "8" at bounding box center [943, 488] width 23 height 20
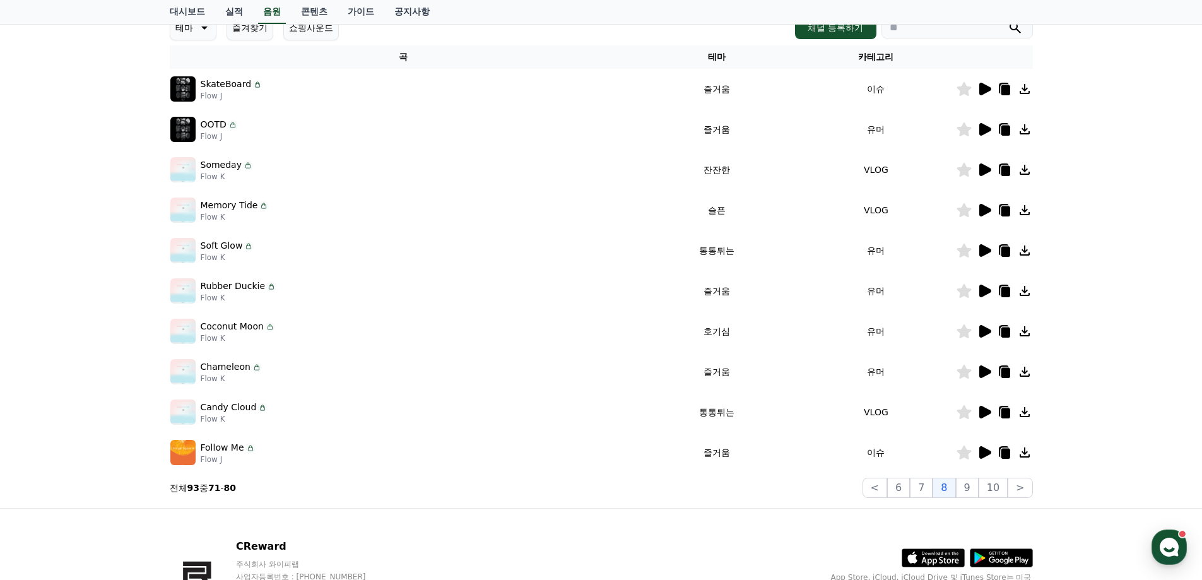
click at [985, 328] on icon at bounding box center [985, 331] width 12 height 13
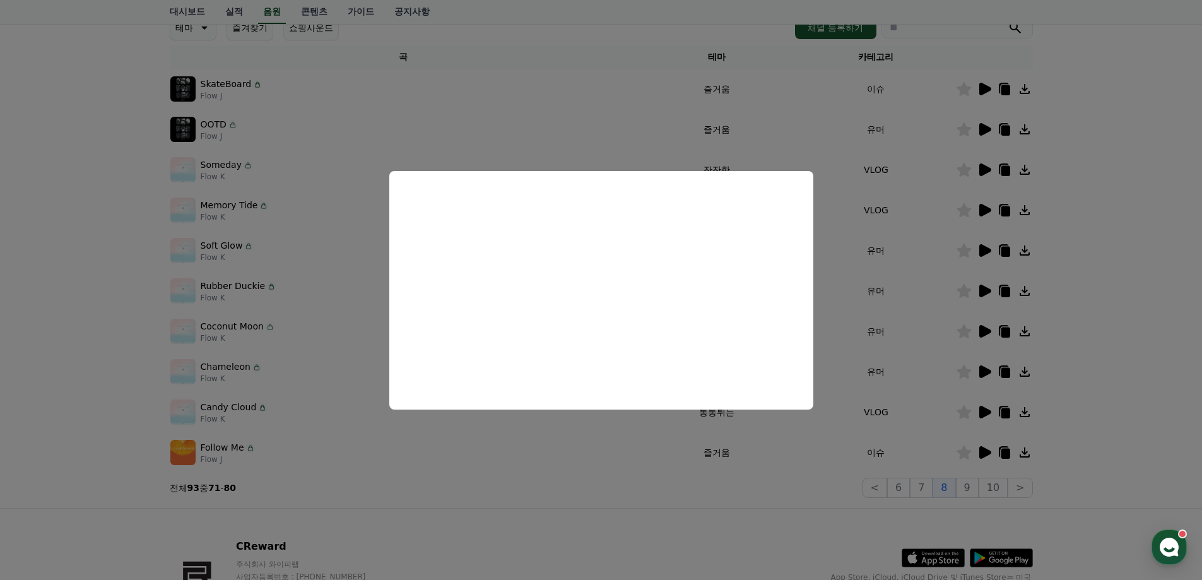
click at [1104, 376] on button "close modal" at bounding box center [601, 290] width 1202 height 580
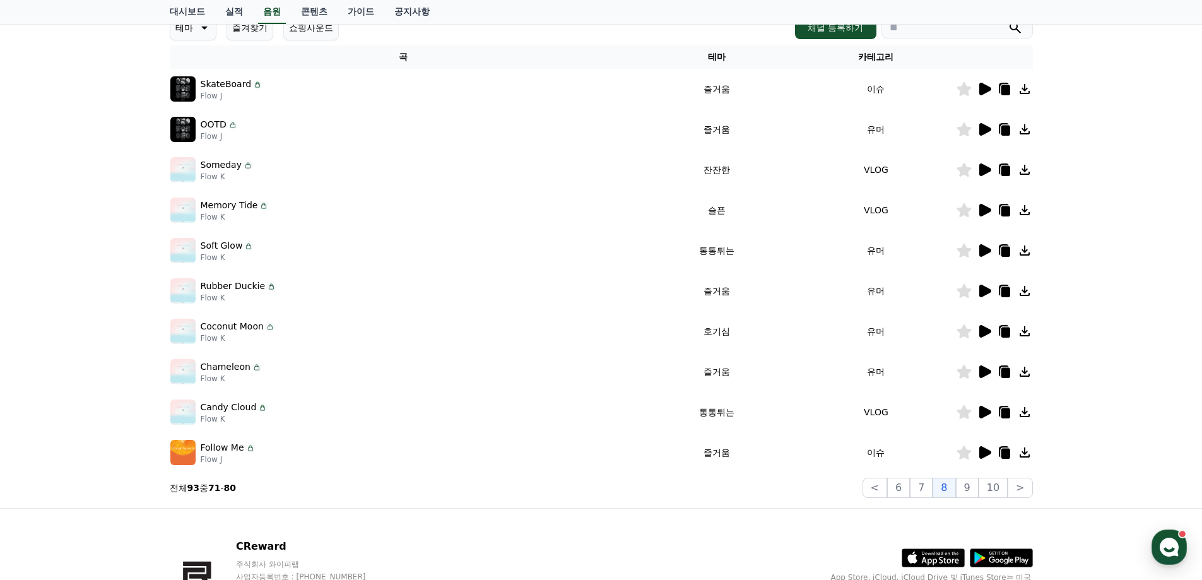
click at [991, 130] on icon at bounding box center [984, 129] width 15 height 15
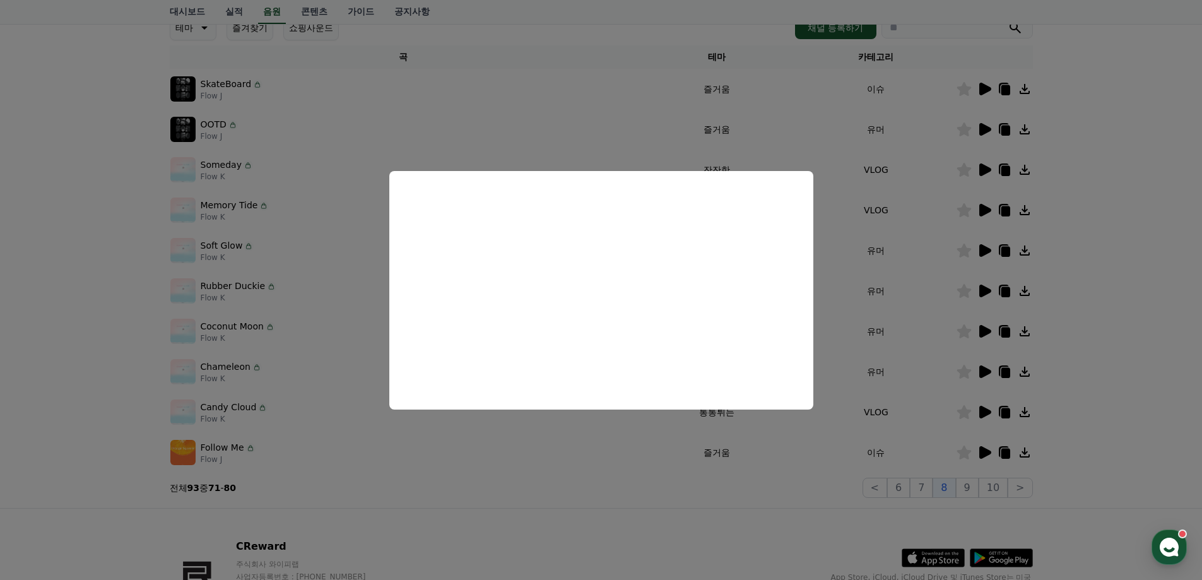
click at [1071, 335] on button "close modal" at bounding box center [601, 290] width 1202 height 580
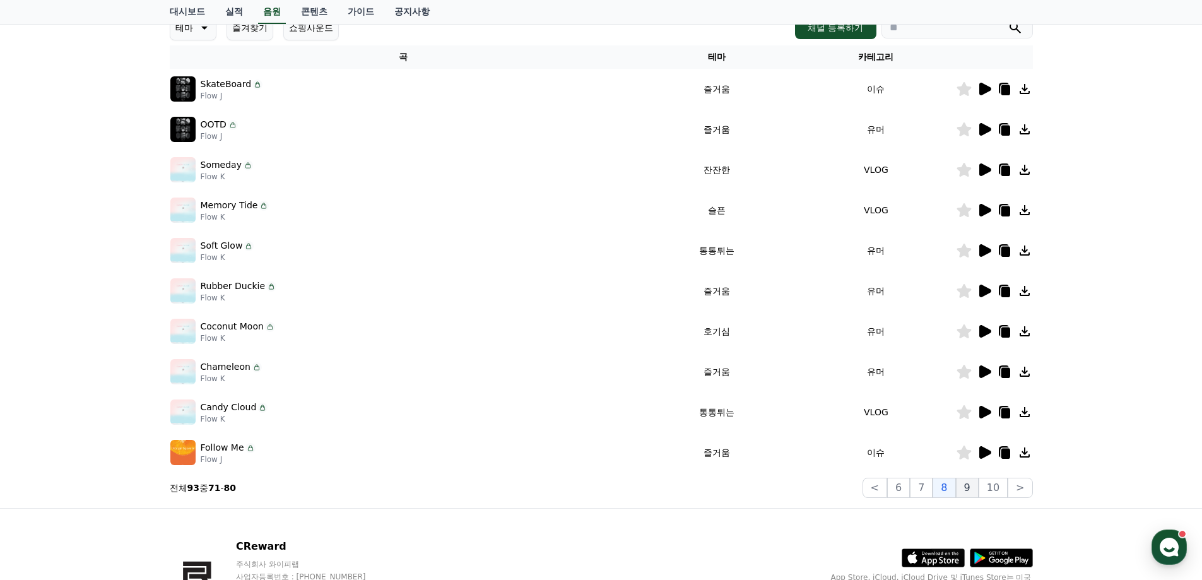
click at [966, 484] on button "9" at bounding box center [967, 488] width 23 height 20
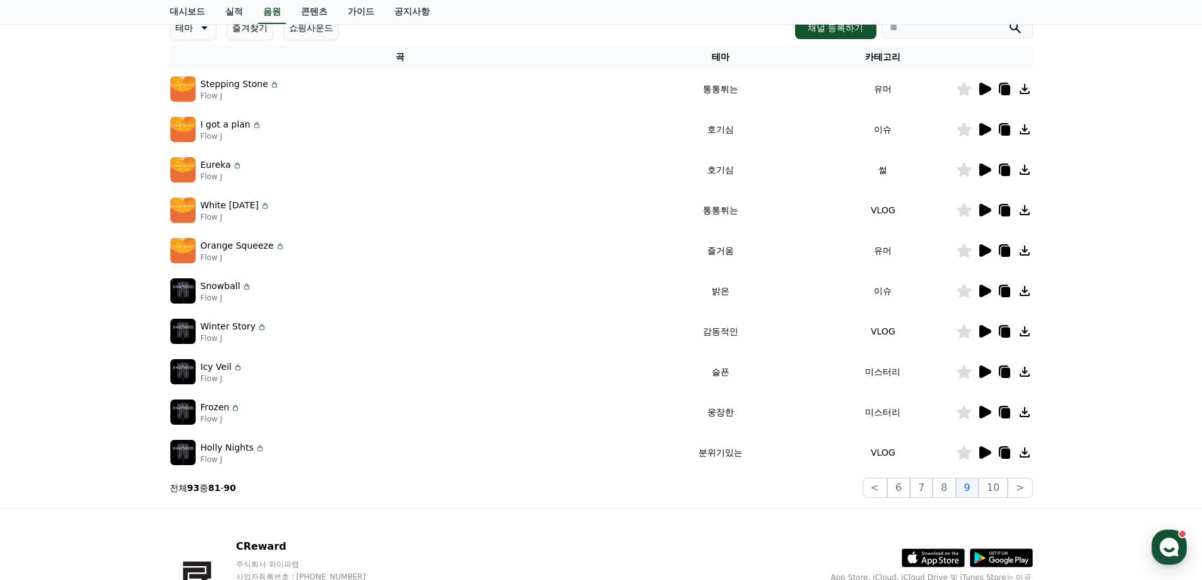
click at [978, 287] on icon at bounding box center [984, 290] width 15 height 15
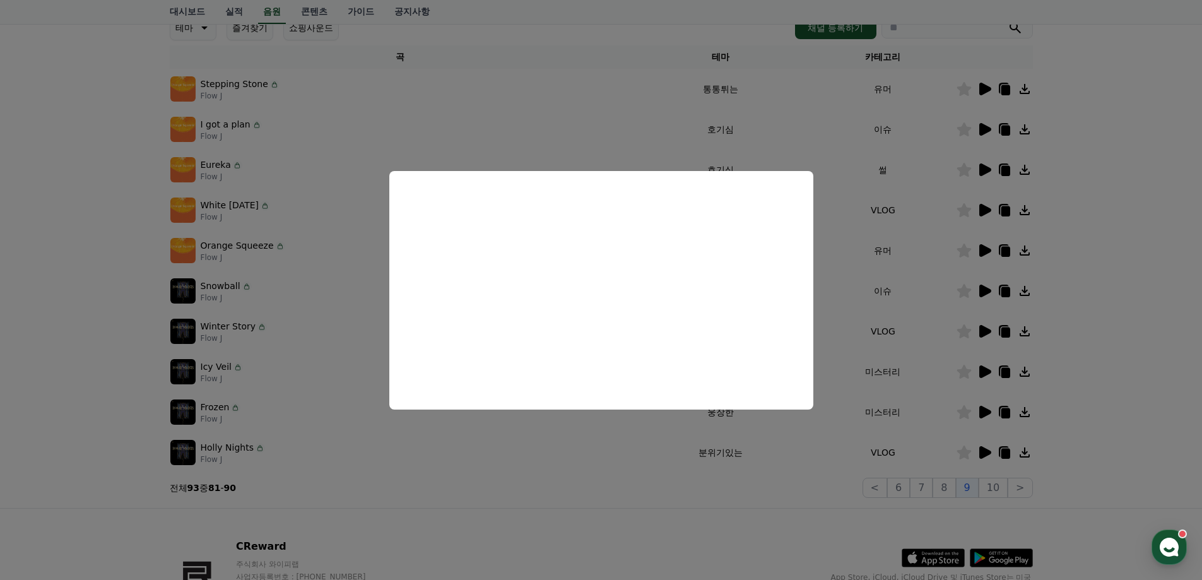
click at [1182, 319] on button "close modal" at bounding box center [601, 290] width 1202 height 580
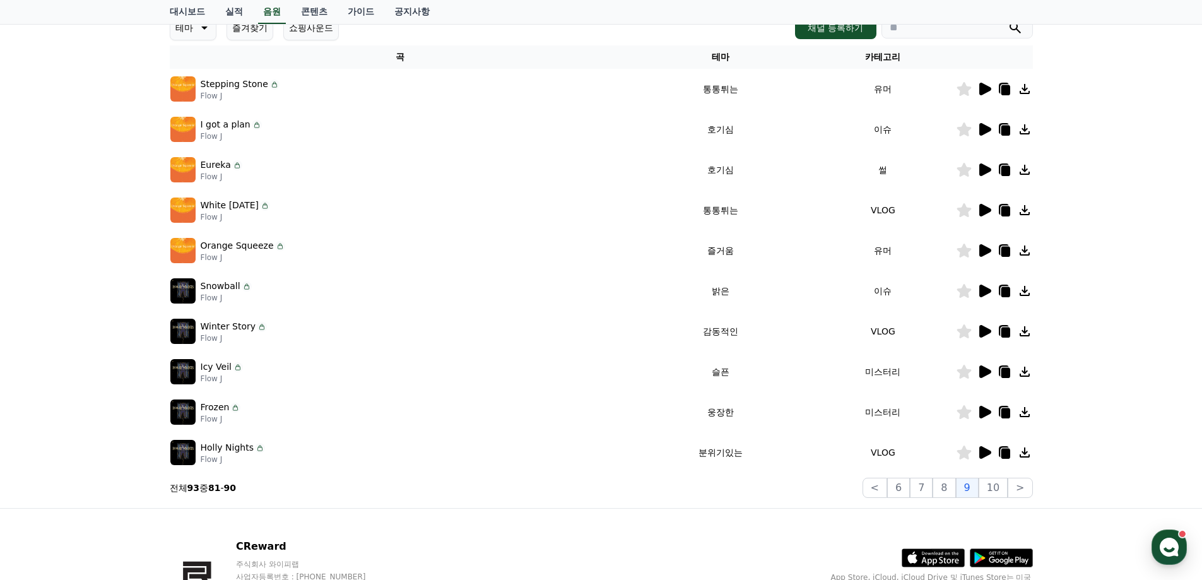
click at [979, 250] on icon at bounding box center [985, 250] width 12 height 13
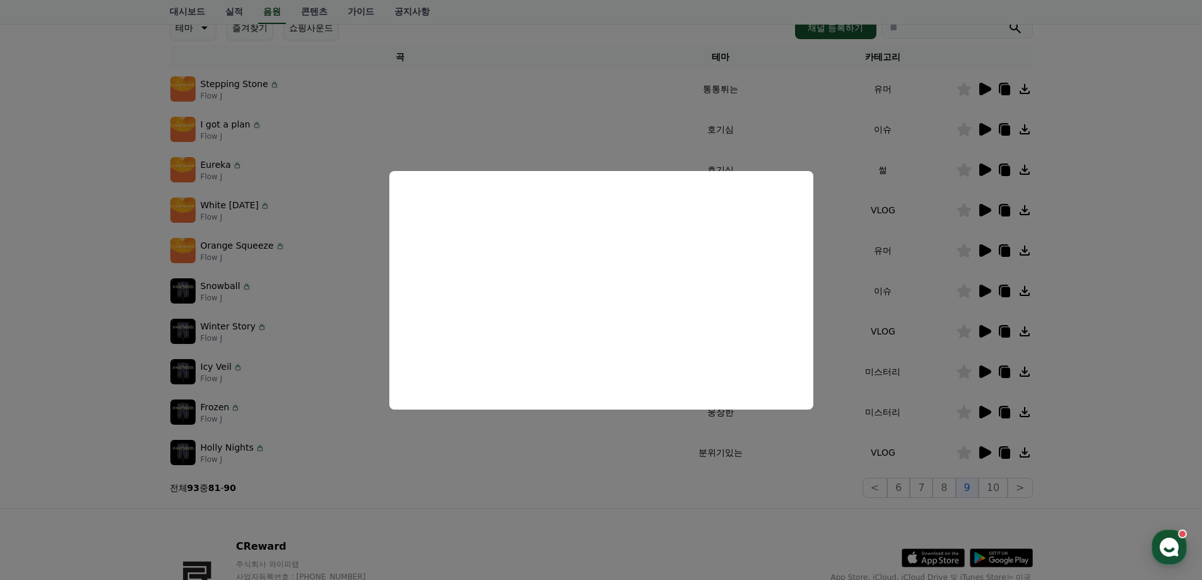
click at [1120, 206] on button "close modal" at bounding box center [601, 290] width 1202 height 580
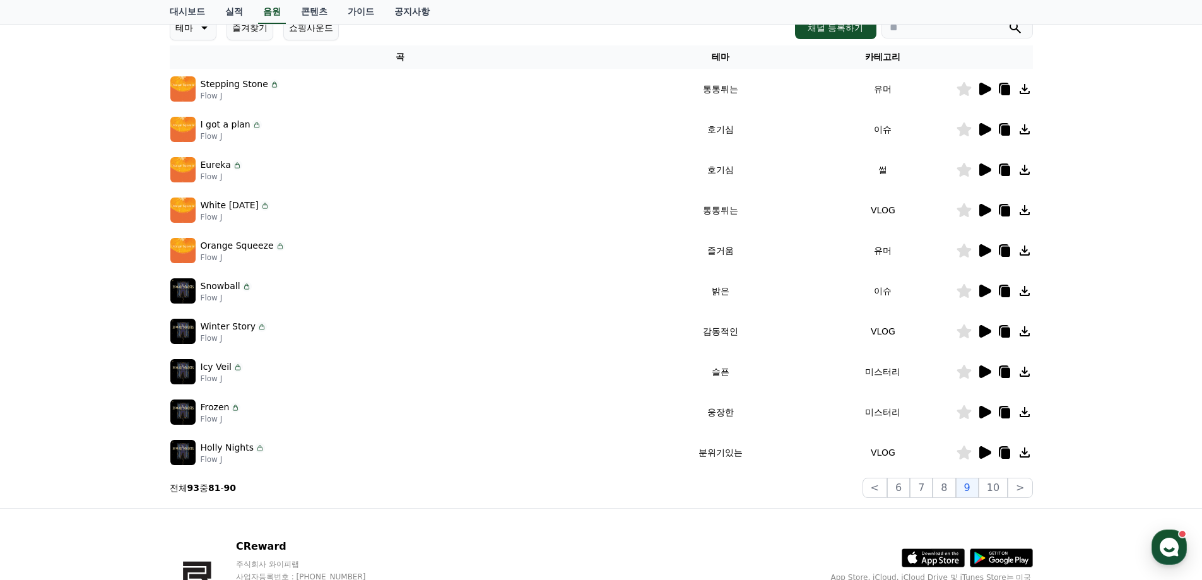
click at [977, 127] on icon at bounding box center [984, 129] width 15 height 15
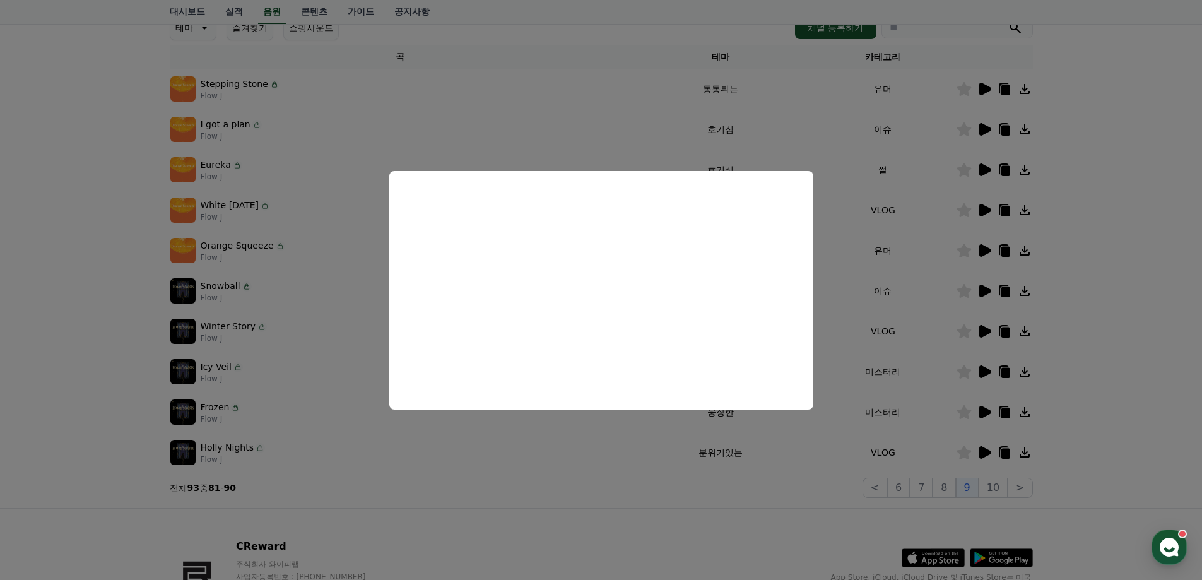
click at [1132, 316] on button "close modal" at bounding box center [601, 290] width 1202 height 580
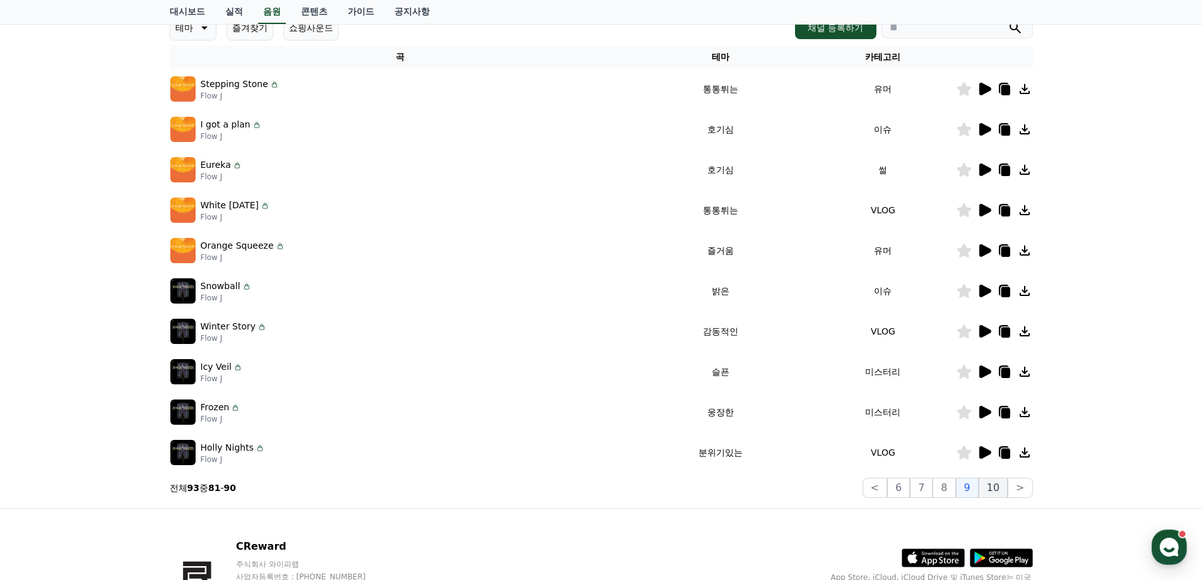
click at [996, 492] on button "10" at bounding box center [993, 488] width 29 height 20
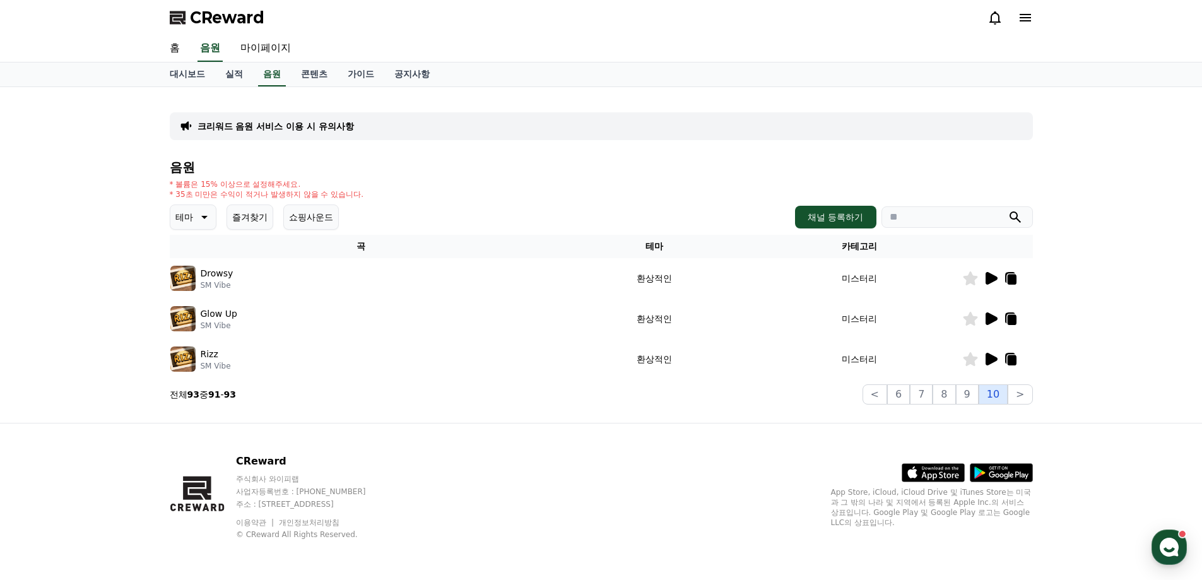
click at [984, 393] on button "10" at bounding box center [993, 394] width 29 height 20
click at [974, 396] on button "9" at bounding box center [967, 394] width 23 height 20
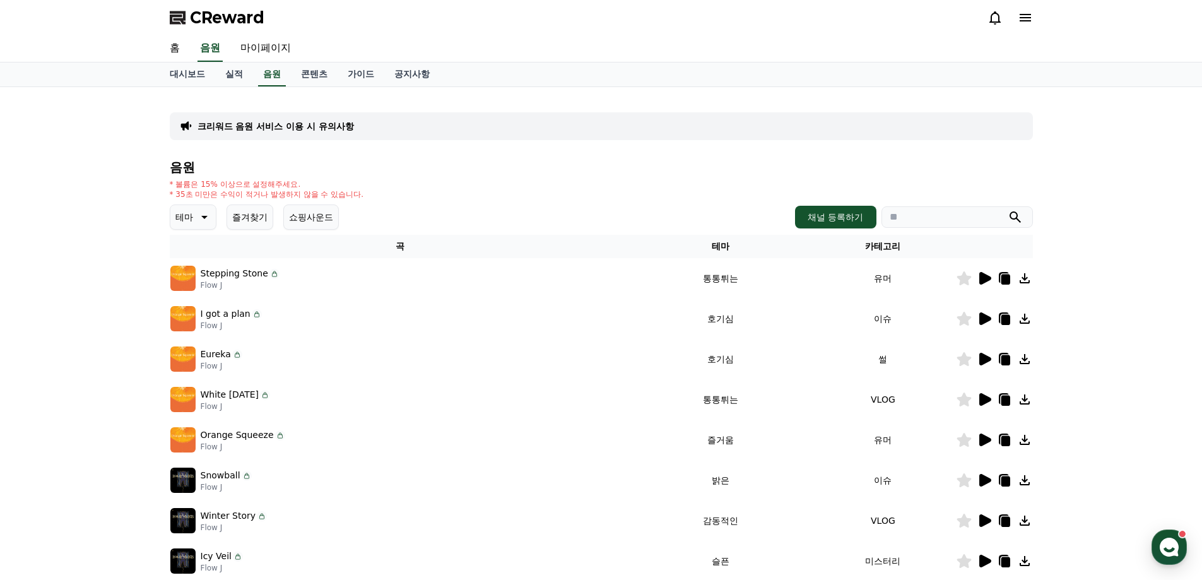
click at [984, 483] on icon at bounding box center [985, 480] width 12 height 13
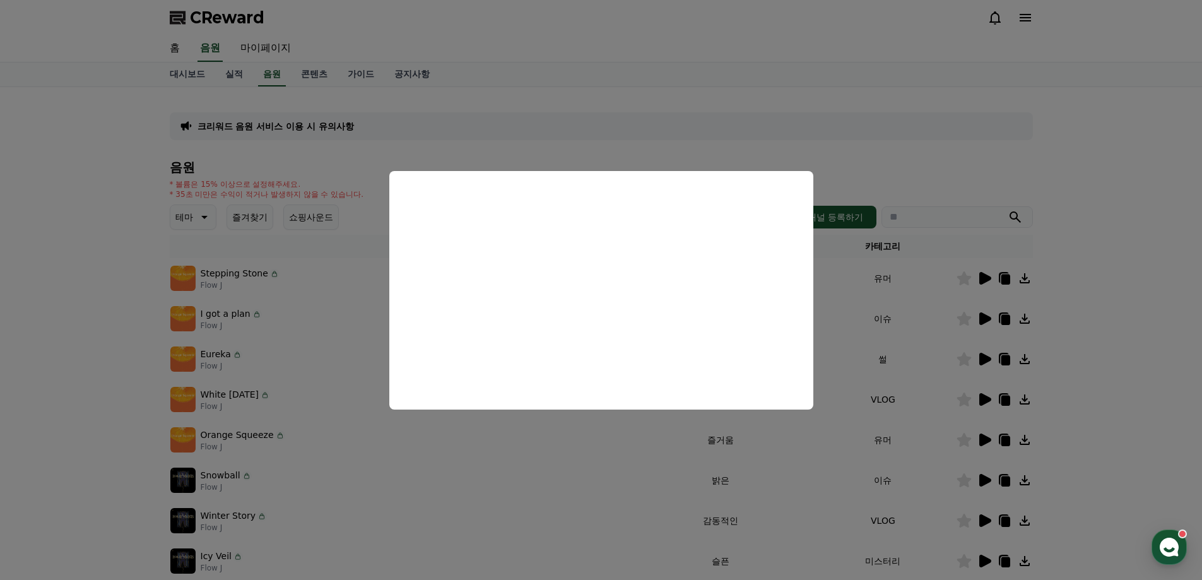
click at [1116, 357] on button "close modal" at bounding box center [601, 290] width 1202 height 580
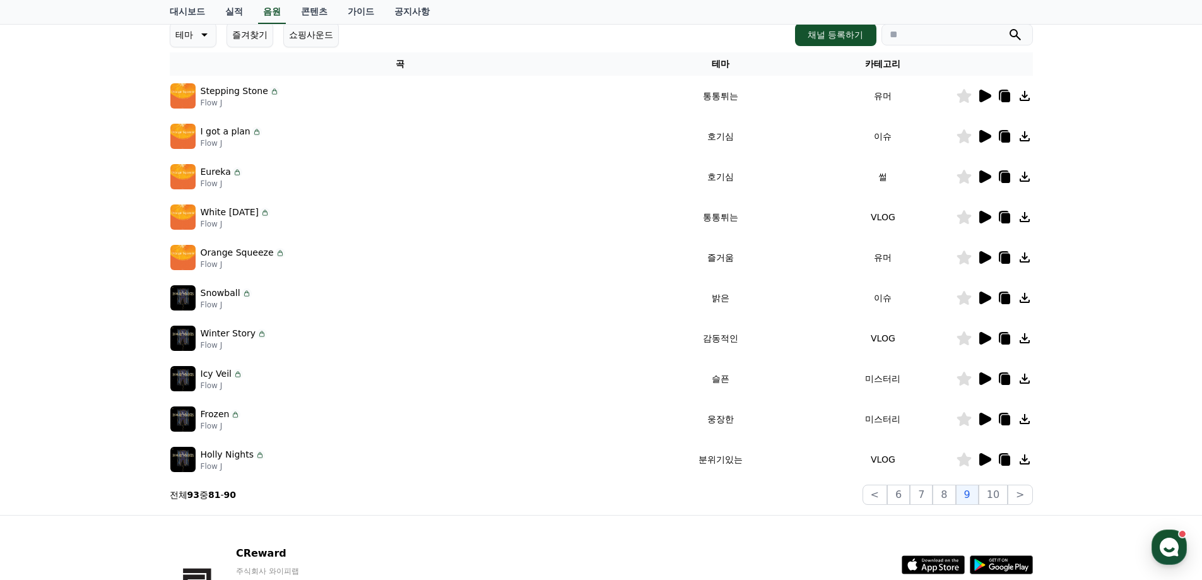
scroll to position [189, 0]
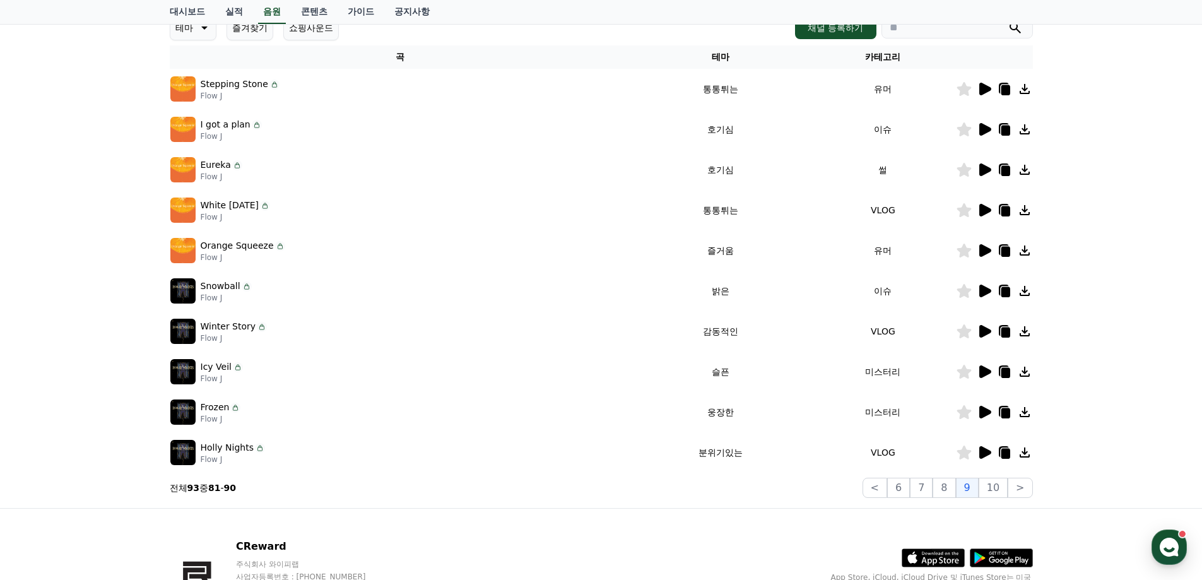
click at [986, 286] on icon at bounding box center [984, 290] width 15 height 15
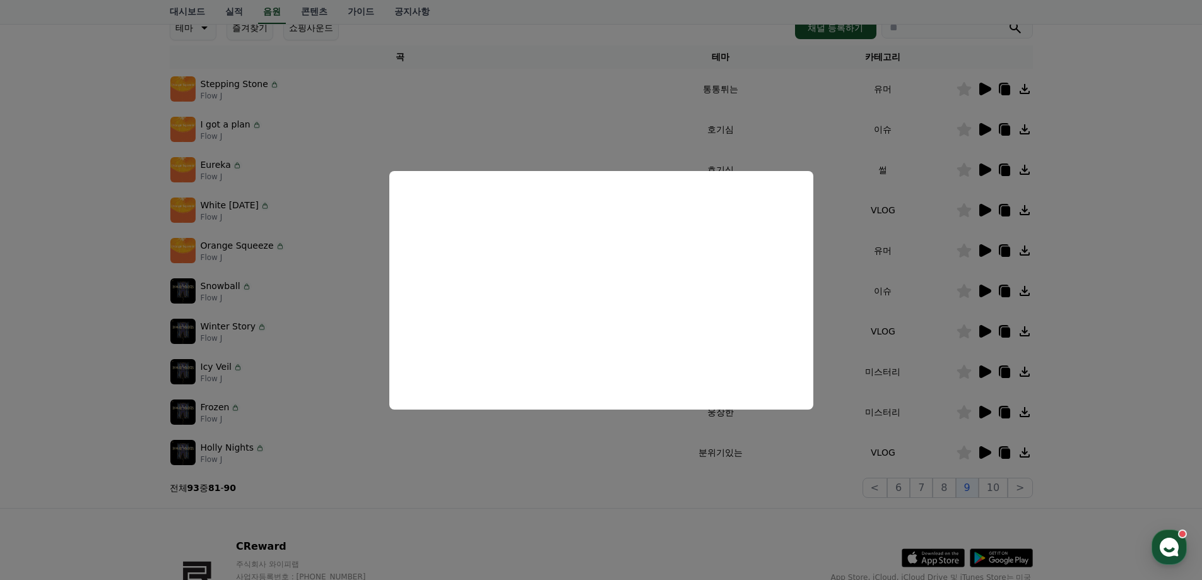
click at [1102, 369] on button "close modal" at bounding box center [601, 290] width 1202 height 580
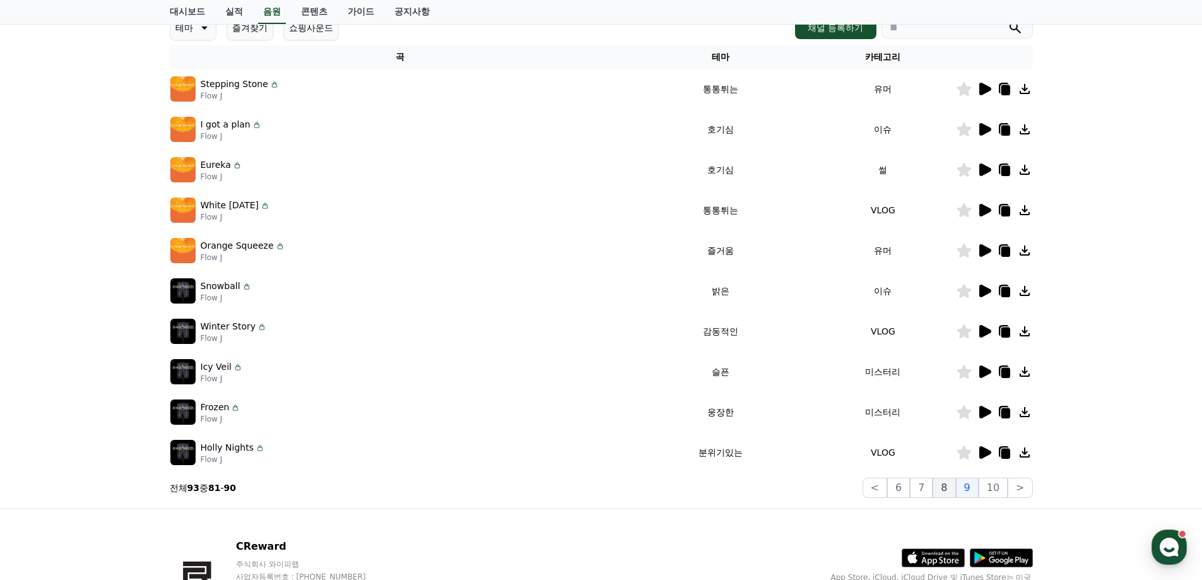
click at [955, 479] on button "8" at bounding box center [943, 488] width 23 height 20
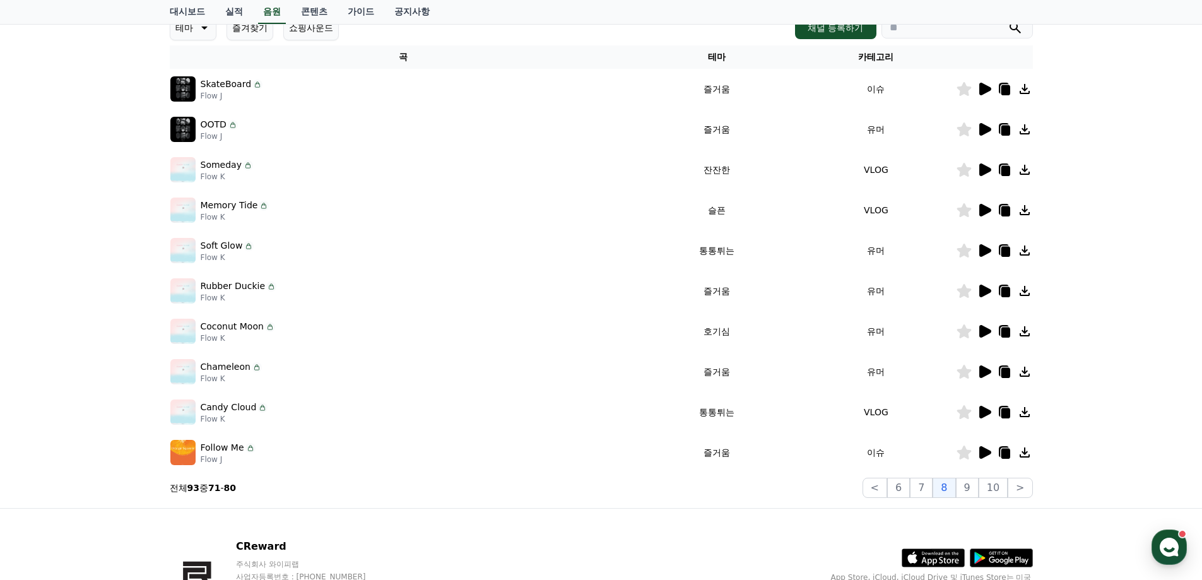
click at [987, 448] on icon at bounding box center [984, 452] width 15 height 15
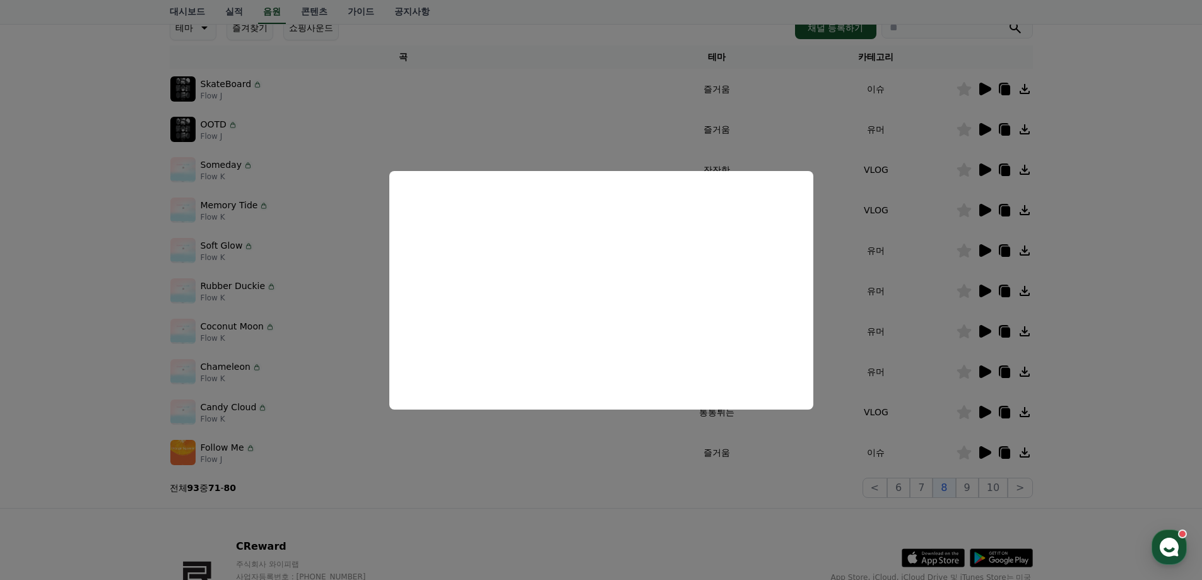
drag, startPoint x: 1132, startPoint y: 363, endPoint x: 1113, endPoint y: 353, distance: 21.7
click at [1127, 361] on button "close modal" at bounding box center [601, 290] width 1202 height 580
click at [977, 377] on icon at bounding box center [984, 371] width 15 height 15
drag, startPoint x: 1112, startPoint y: 286, endPoint x: 1097, endPoint y: 286, distance: 14.5
click at [1107, 286] on button "close modal" at bounding box center [601, 290] width 1202 height 580
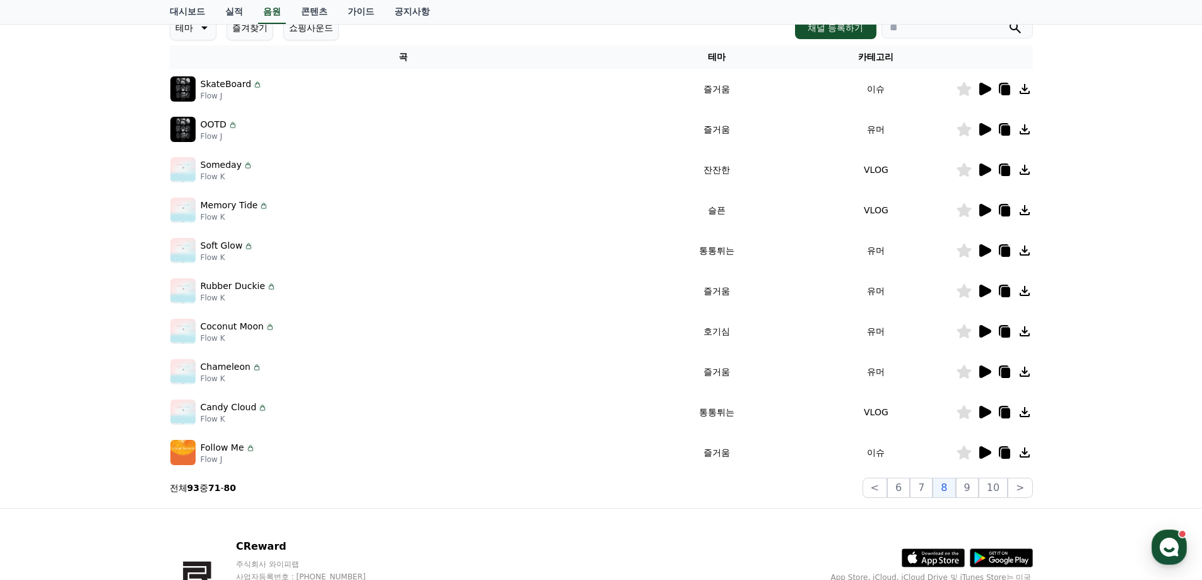
click at [989, 328] on icon at bounding box center [984, 331] width 15 height 15
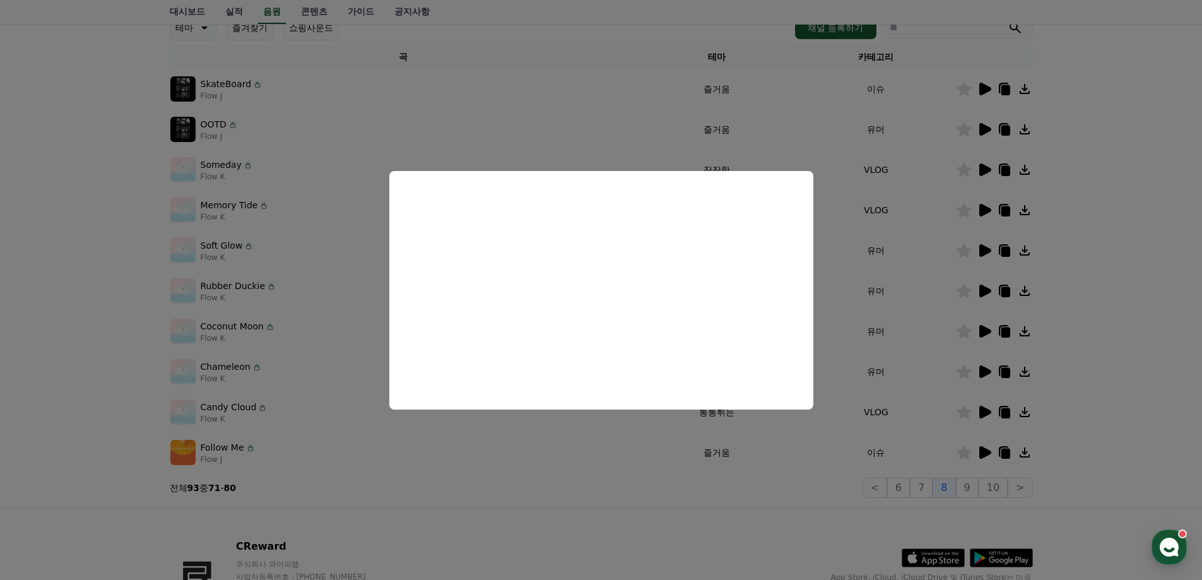
click at [1093, 310] on button "close modal" at bounding box center [601, 290] width 1202 height 580
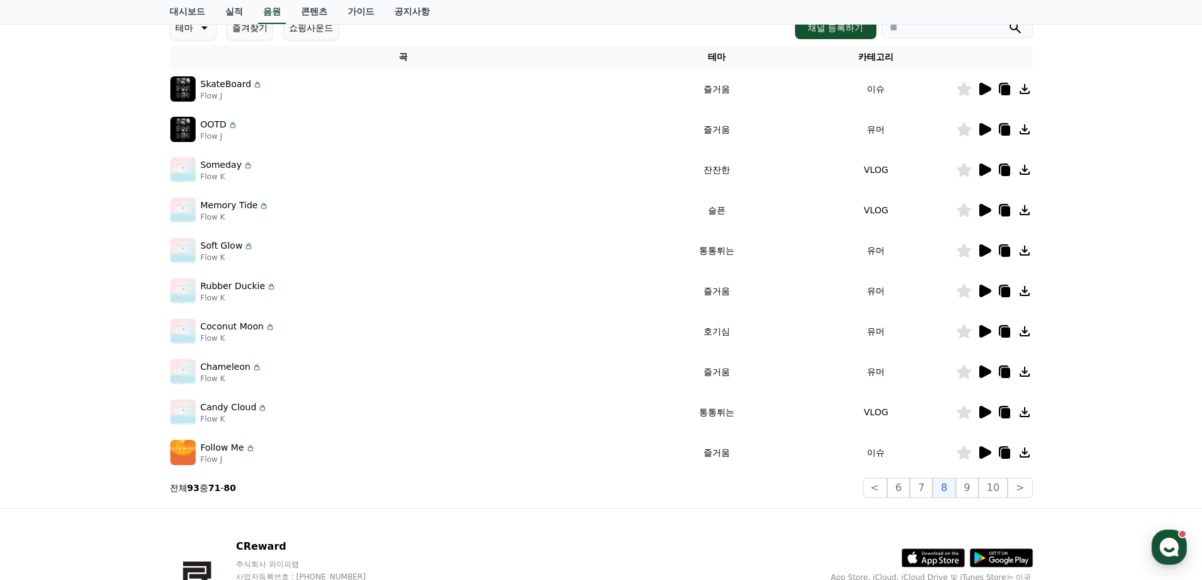
click at [984, 294] on icon at bounding box center [985, 291] width 12 height 13
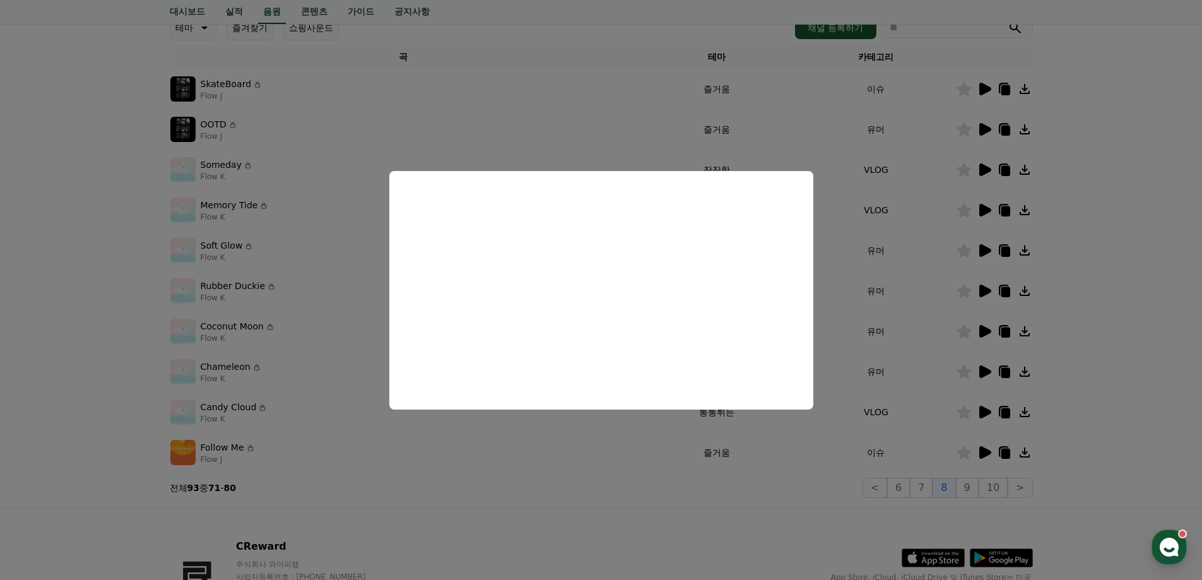
drag, startPoint x: 1129, startPoint y: 314, endPoint x: 1017, endPoint y: 268, distance: 121.1
click at [1125, 311] on button "close modal" at bounding box center [601, 290] width 1202 height 580
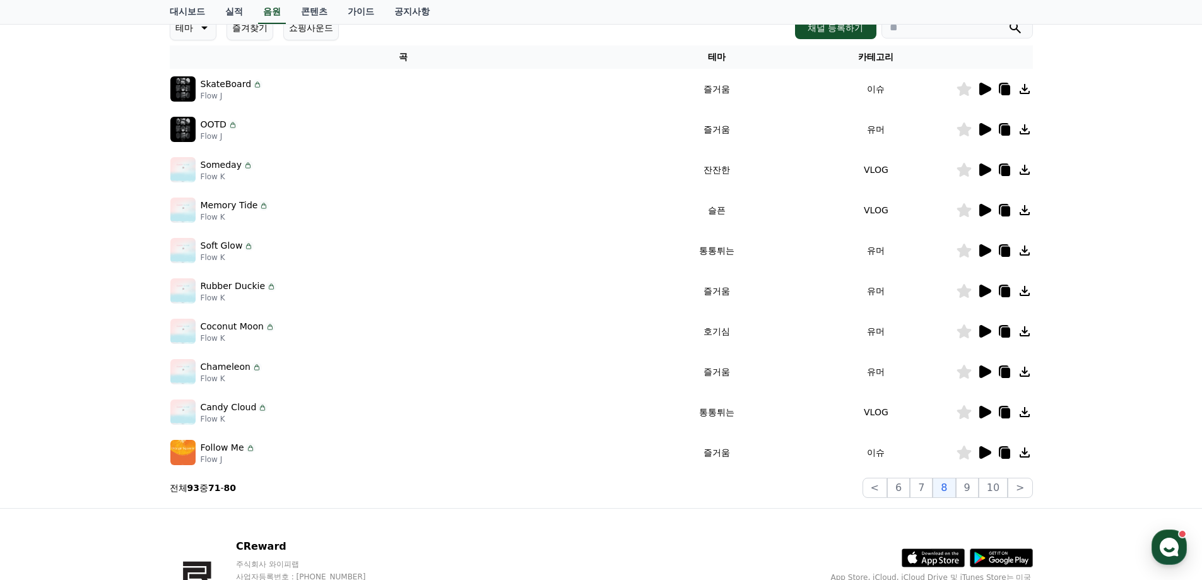
click at [984, 249] on icon at bounding box center [985, 250] width 12 height 13
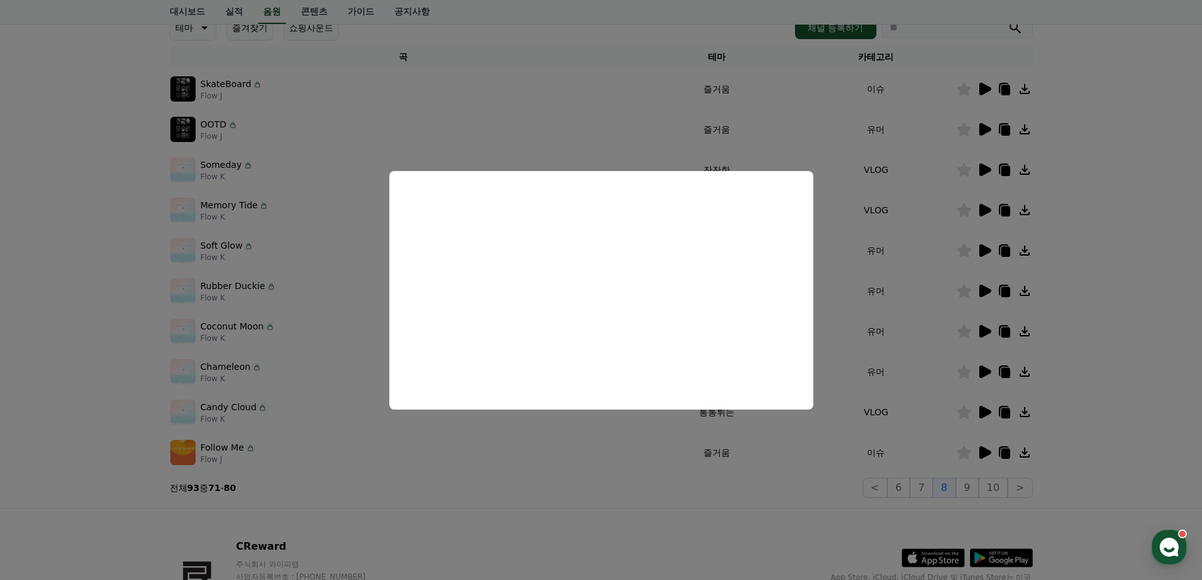
click at [1073, 273] on button "close modal" at bounding box center [601, 290] width 1202 height 580
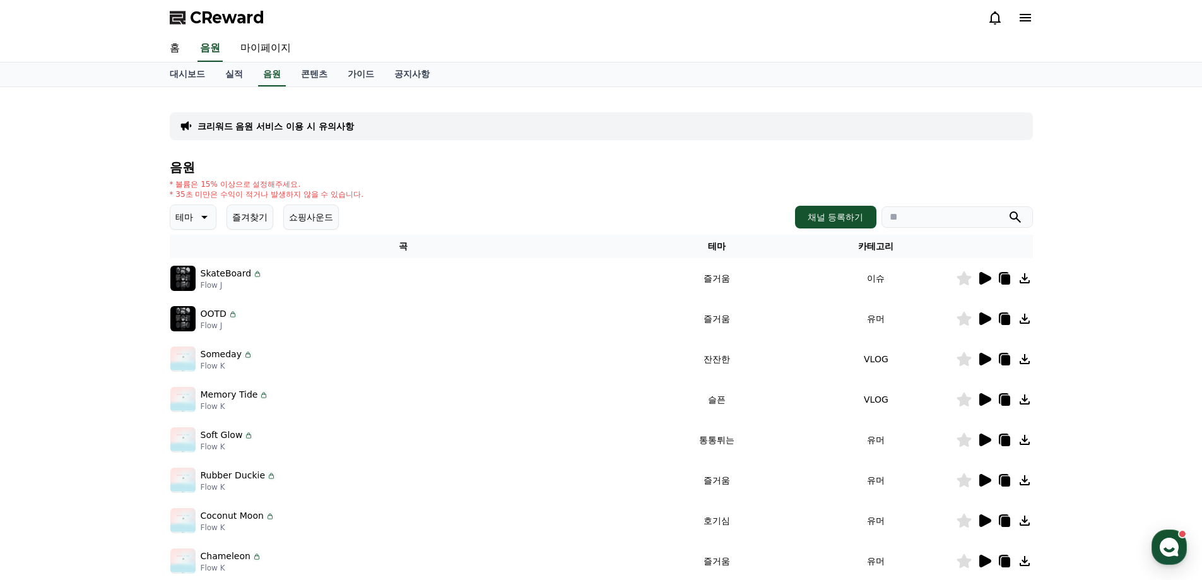
click at [192, 221] on p "테마" at bounding box center [184, 217] width 18 height 18
click at [201, 353] on button "코믹한" at bounding box center [190, 354] width 37 height 28
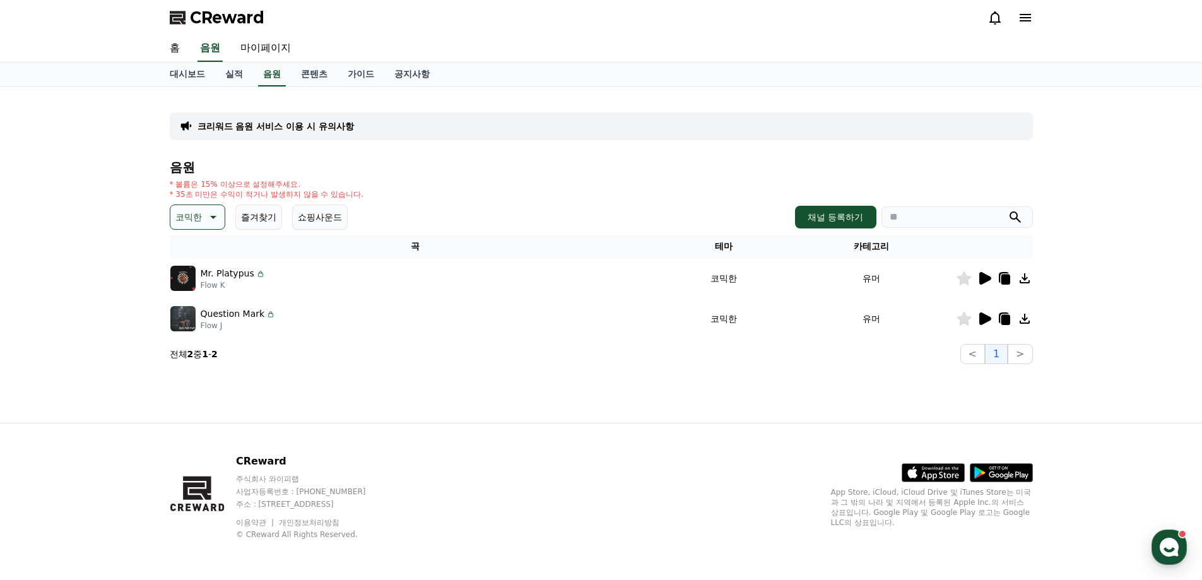
click at [983, 279] on icon at bounding box center [985, 278] width 12 height 13
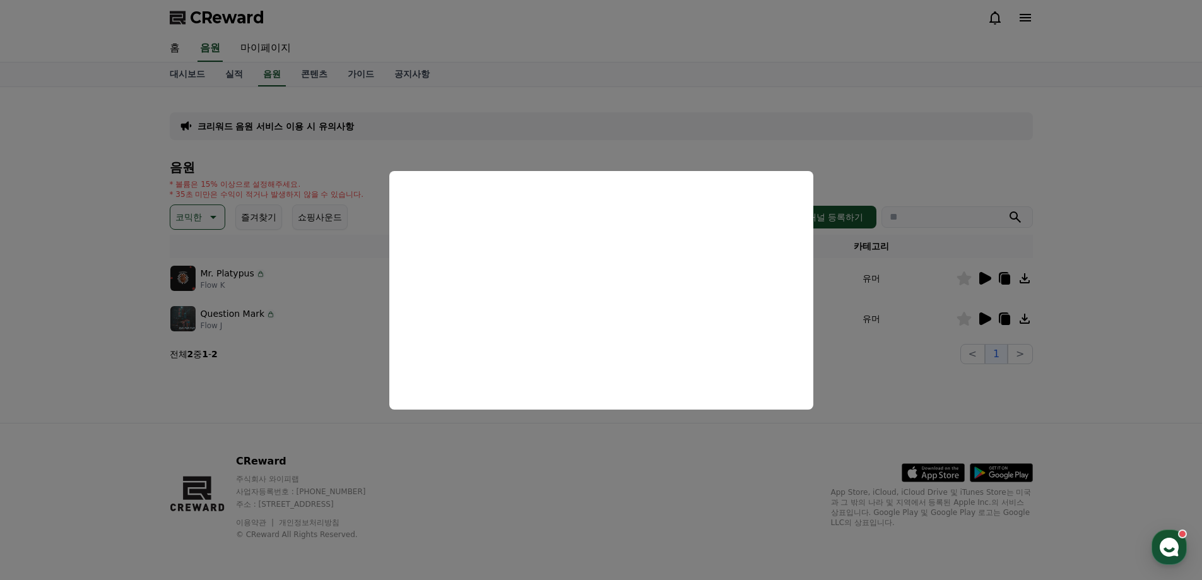
click at [930, 389] on button "close modal" at bounding box center [601, 290] width 1202 height 580
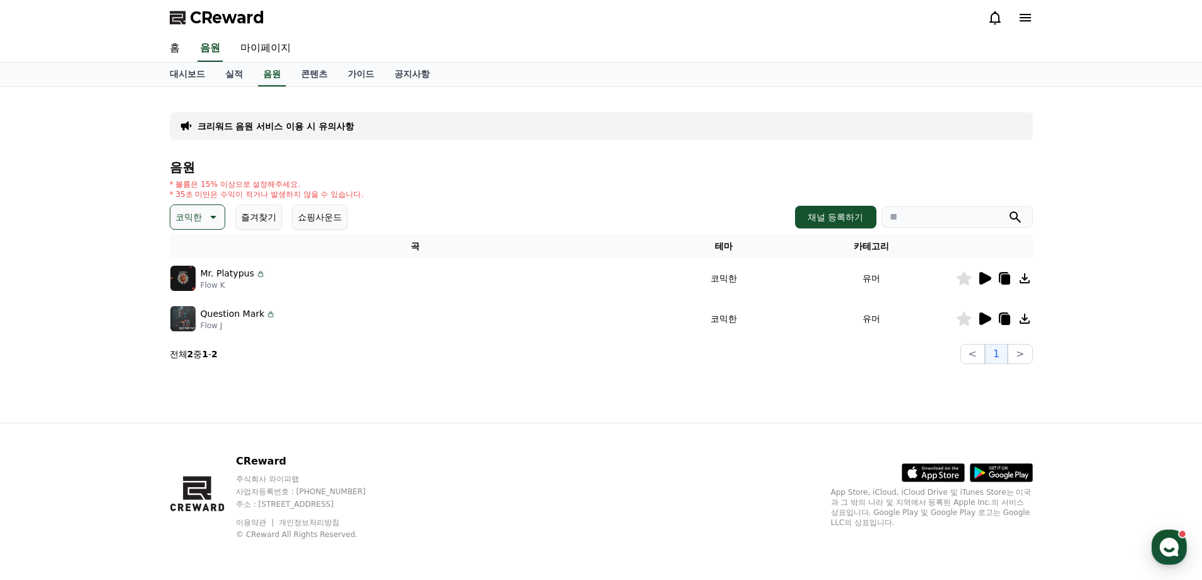
click at [216, 216] on icon at bounding box center [211, 216] width 15 height 15
click at [194, 324] on button "호기심" at bounding box center [190, 316] width 37 height 28
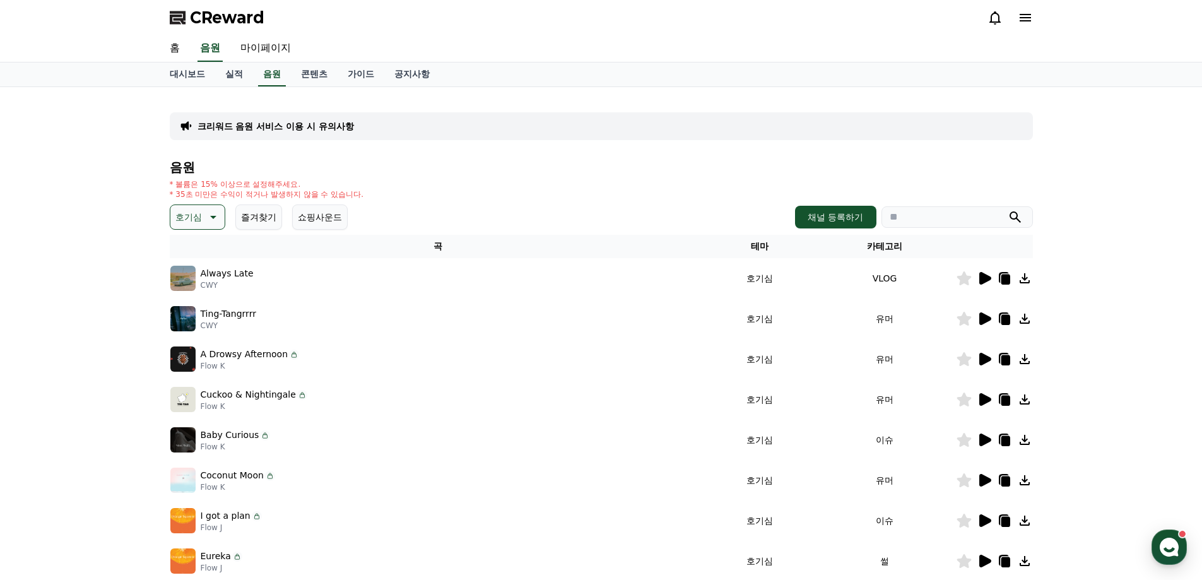
click at [985, 315] on icon at bounding box center [985, 318] width 12 height 13
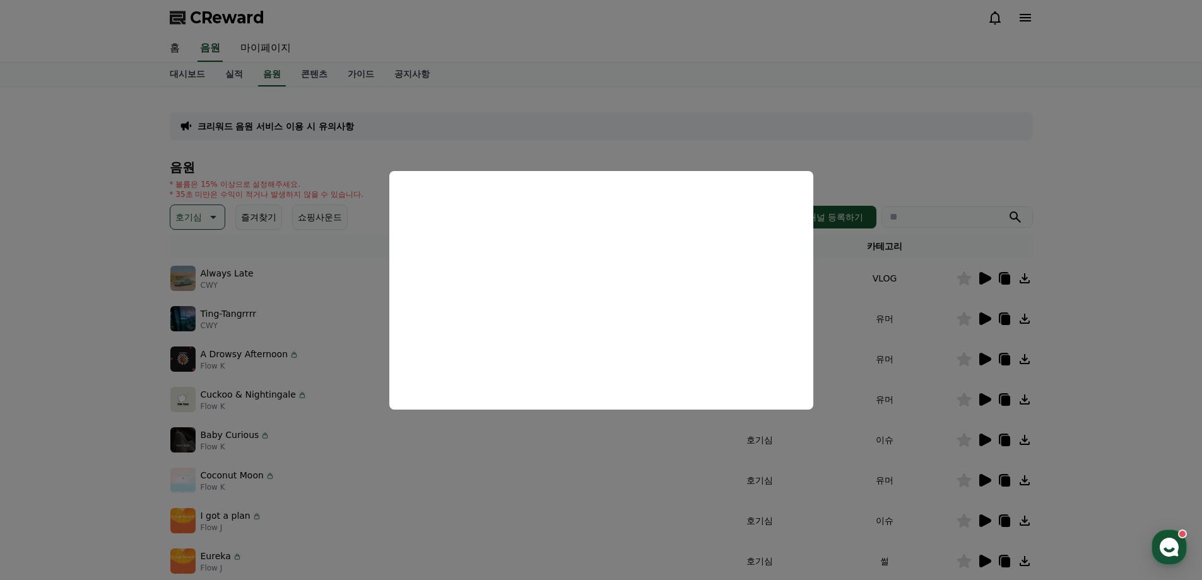
click at [1153, 308] on button "close modal" at bounding box center [601, 290] width 1202 height 580
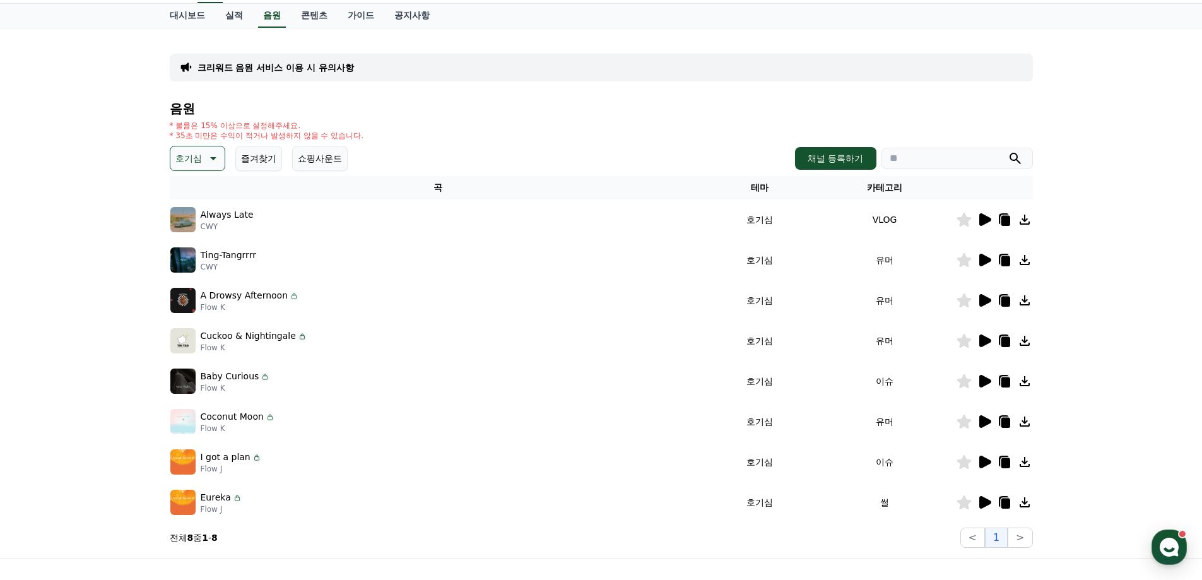
scroll to position [63, 0]
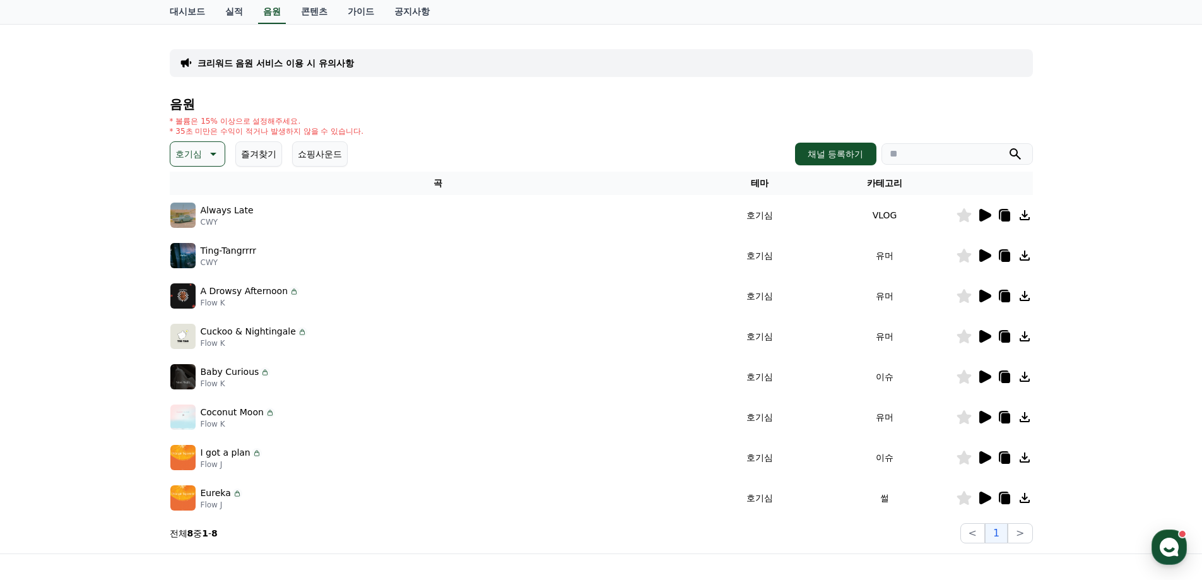
click at [981, 422] on icon at bounding box center [985, 417] width 12 height 13
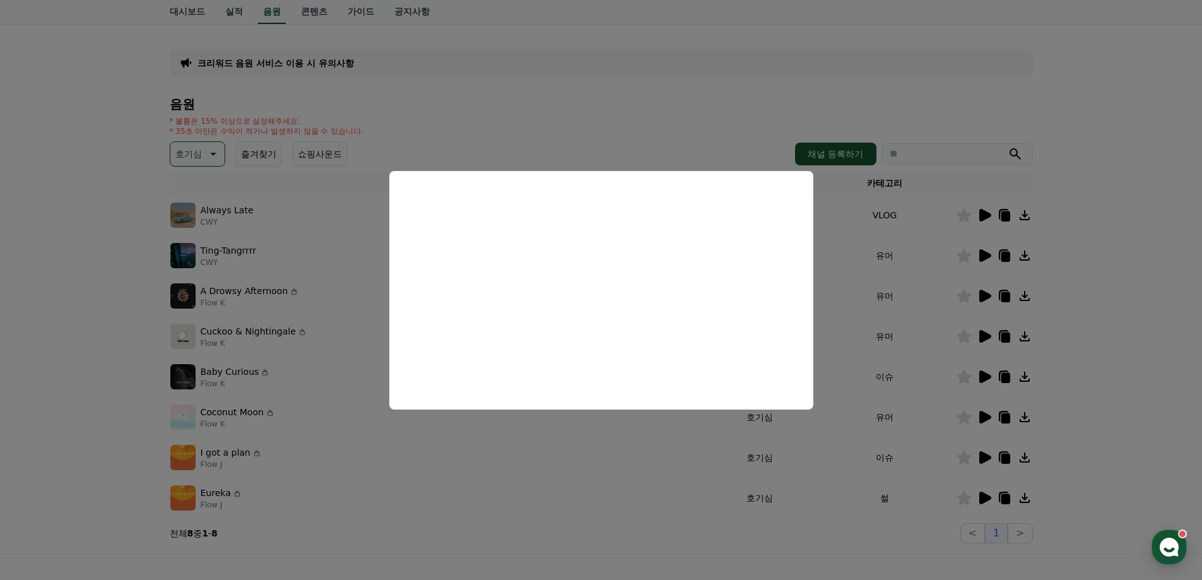
click at [1127, 355] on button "close modal" at bounding box center [601, 290] width 1202 height 580
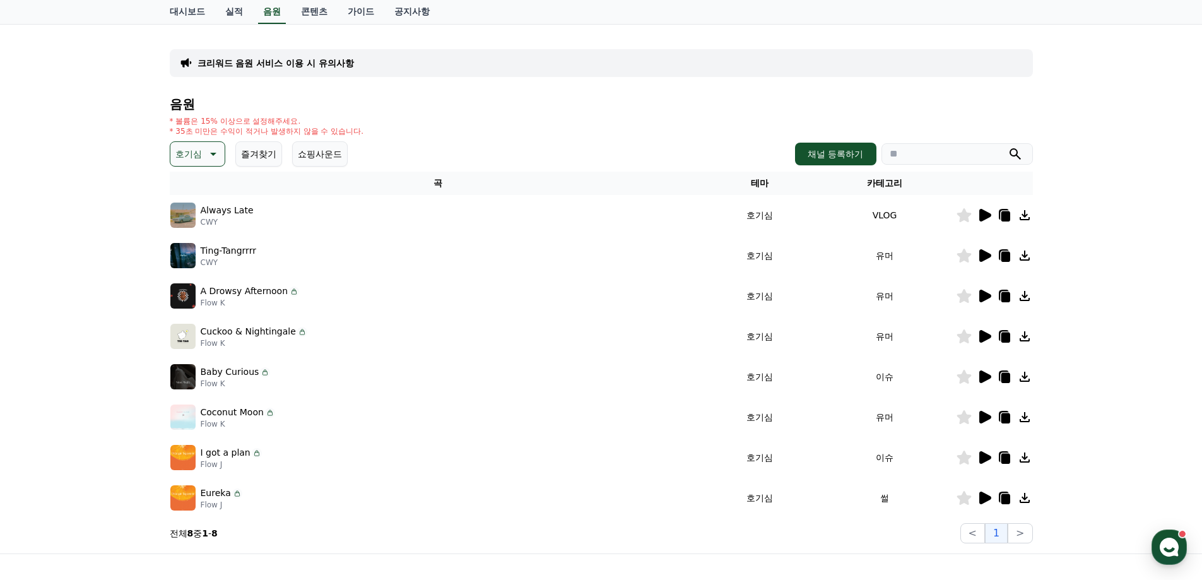
click at [987, 372] on icon at bounding box center [984, 376] width 15 height 15
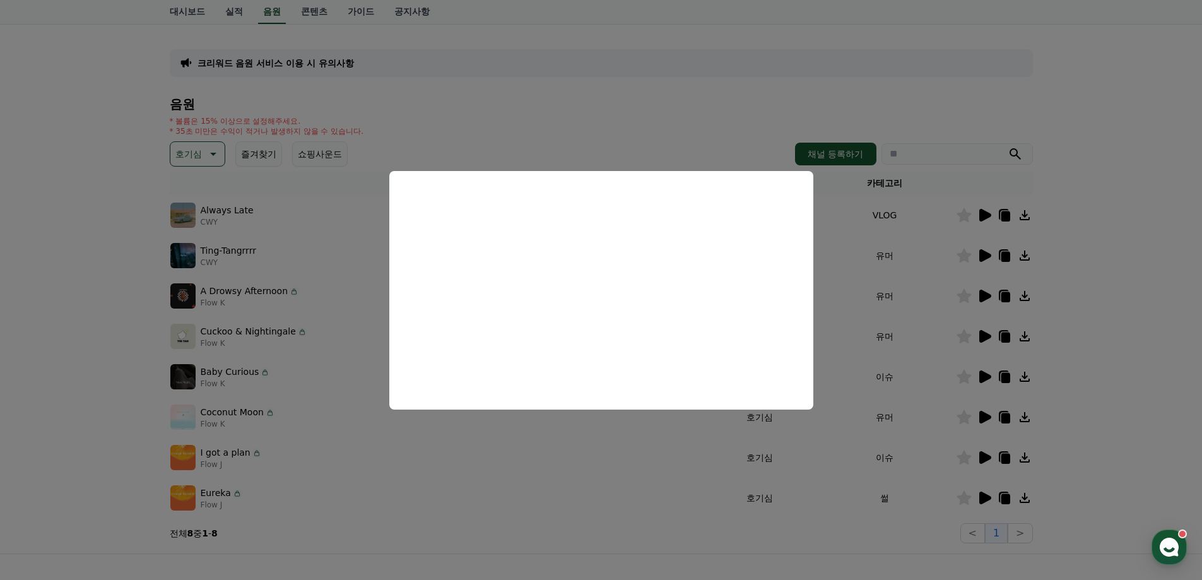
click at [1114, 368] on button "close modal" at bounding box center [601, 290] width 1202 height 580
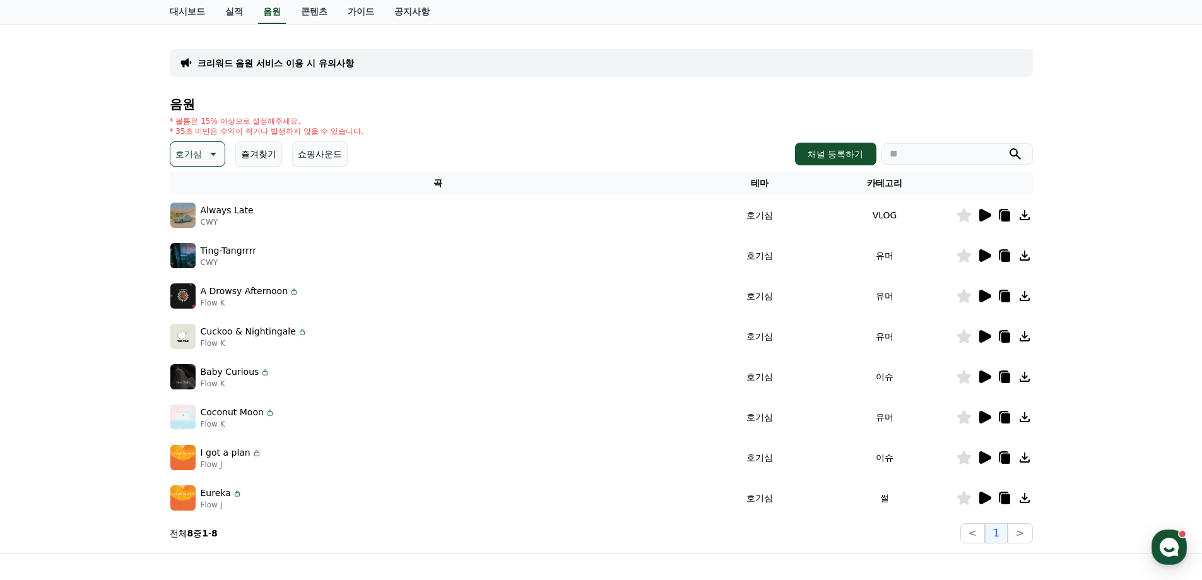
click at [985, 491] on icon at bounding box center [984, 497] width 15 height 15
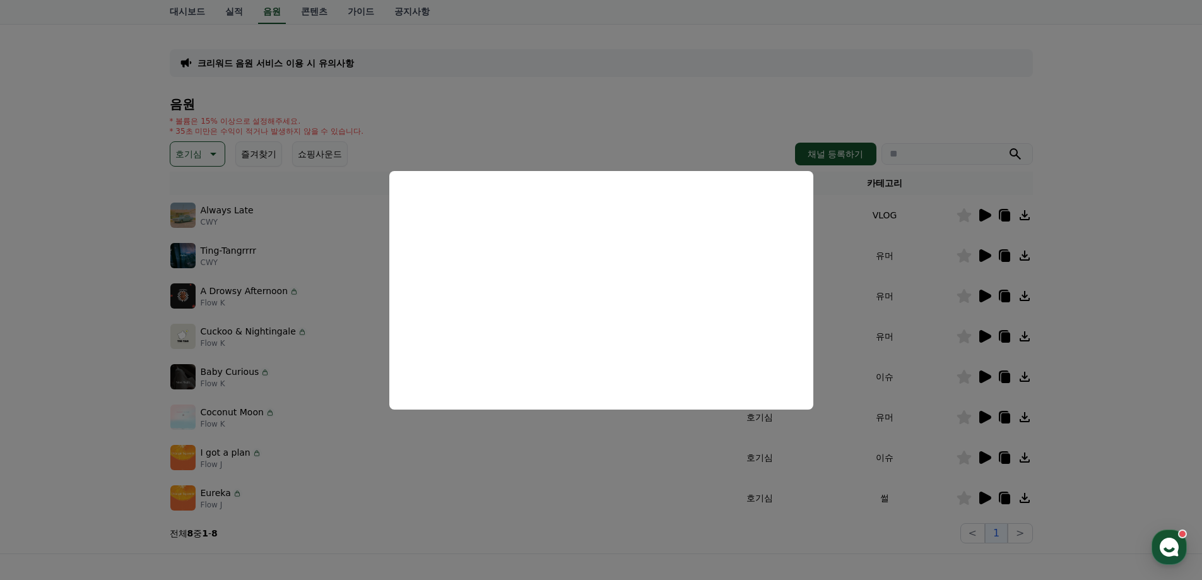
click at [540, 567] on button "close modal" at bounding box center [601, 290] width 1202 height 580
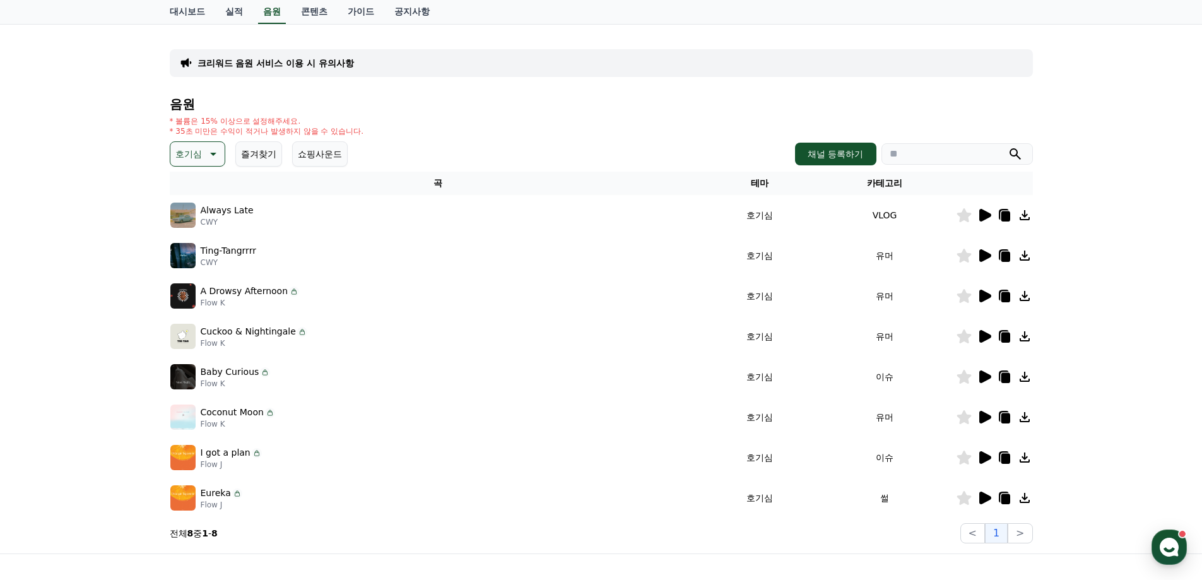
drag, startPoint x: 228, startPoint y: 493, endPoint x: 208, endPoint y: 492, distance: 20.9
click at [203, 494] on div "Eureka" at bounding box center [222, 492] width 42 height 13
click at [1006, 497] on icon at bounding box center [1005, 499] width 9 height 10
